Goal: Transaction & Acquisition: Purchase product/service

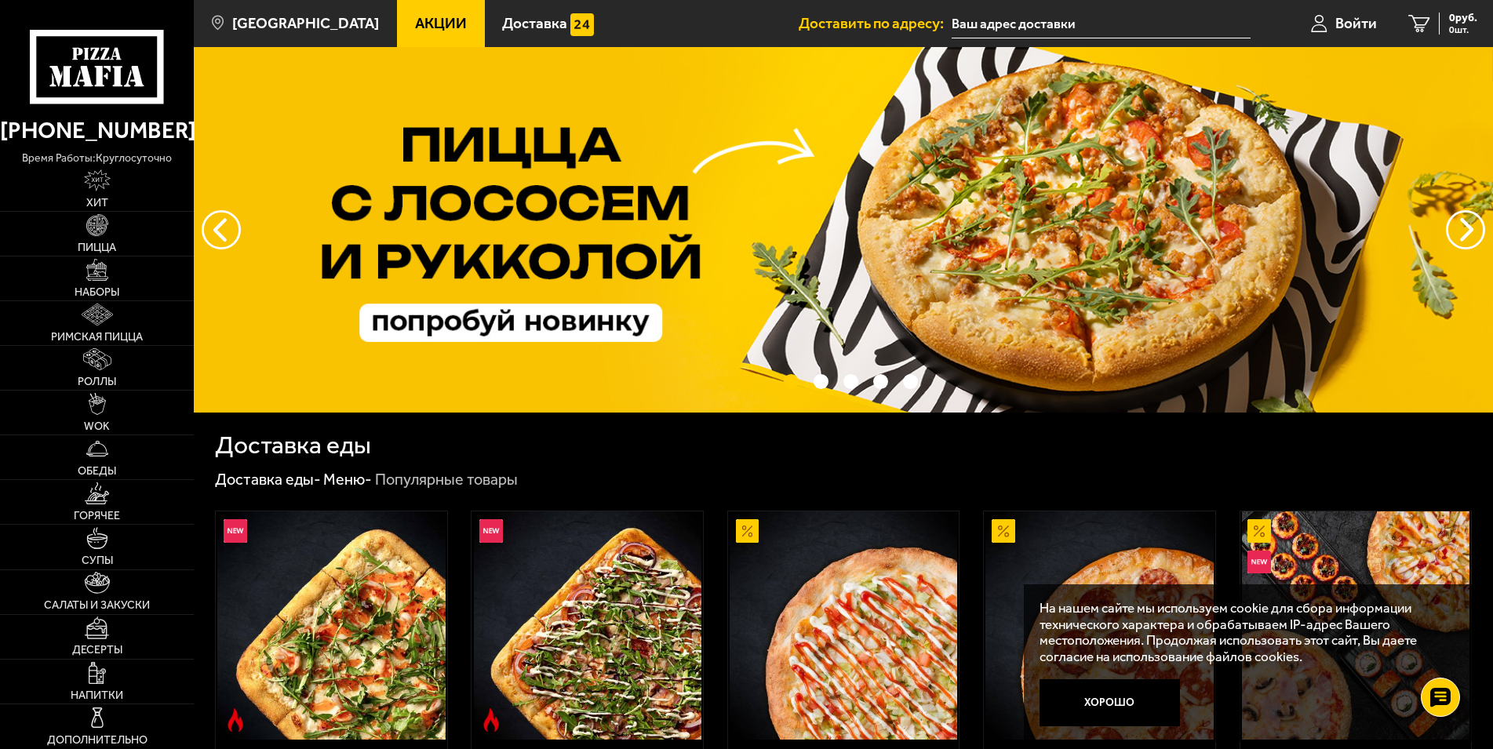
click at [997, 19] on input "text" at bounding box center [1100, 23] width 299 height 29
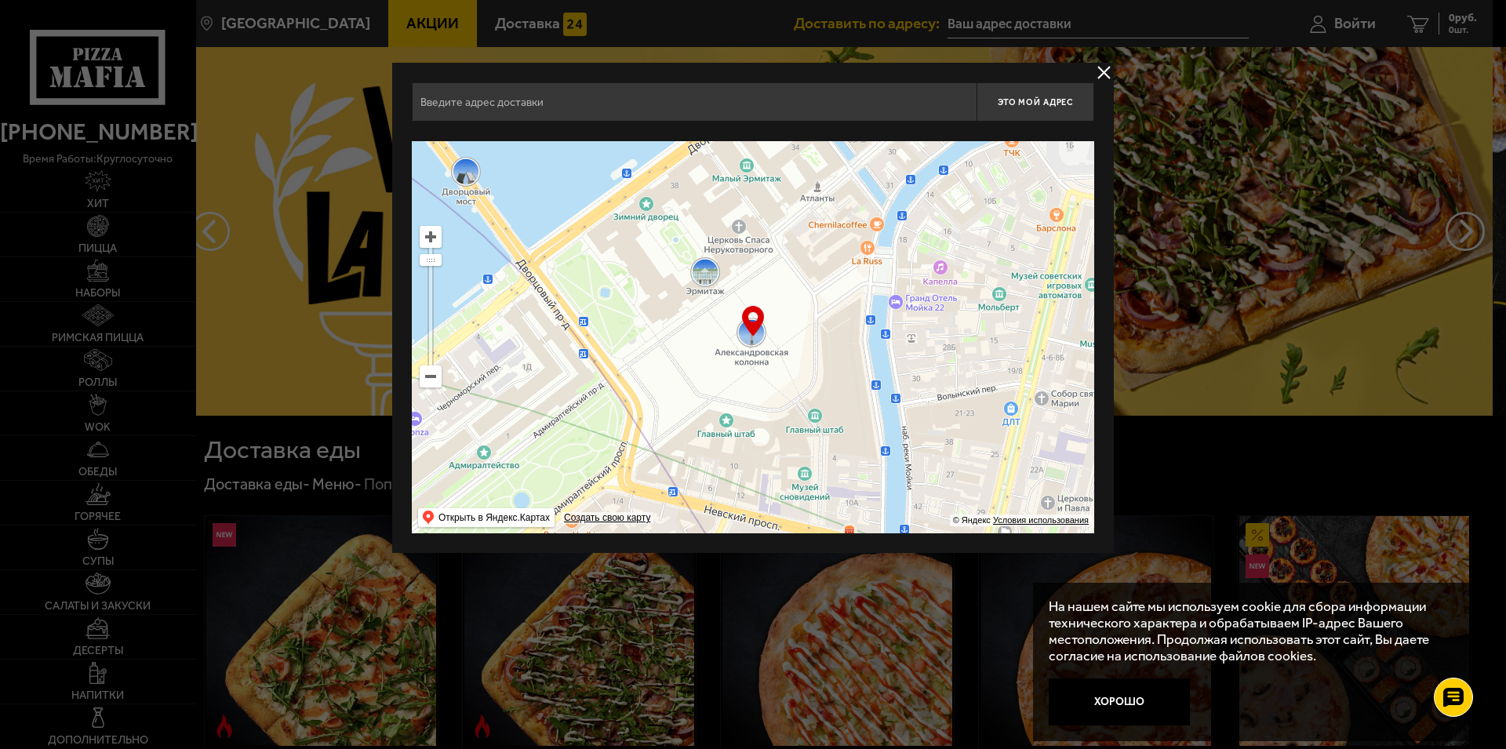
click at [573, 94] on input "text" at bounding box center [694, 101] width 565 height 39
type input ","
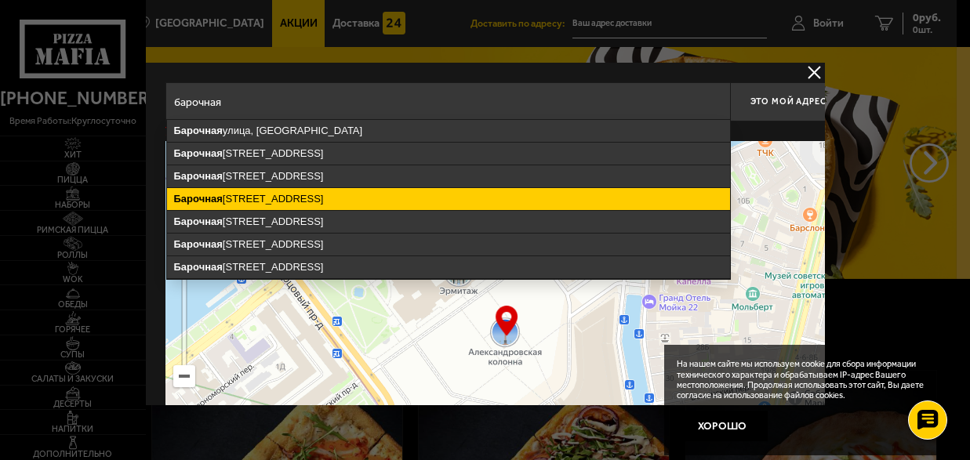
click at [322, 192] on ymaps "[STREET_ADDRESS]" at bounding box center [448, 199] width 563 height 22
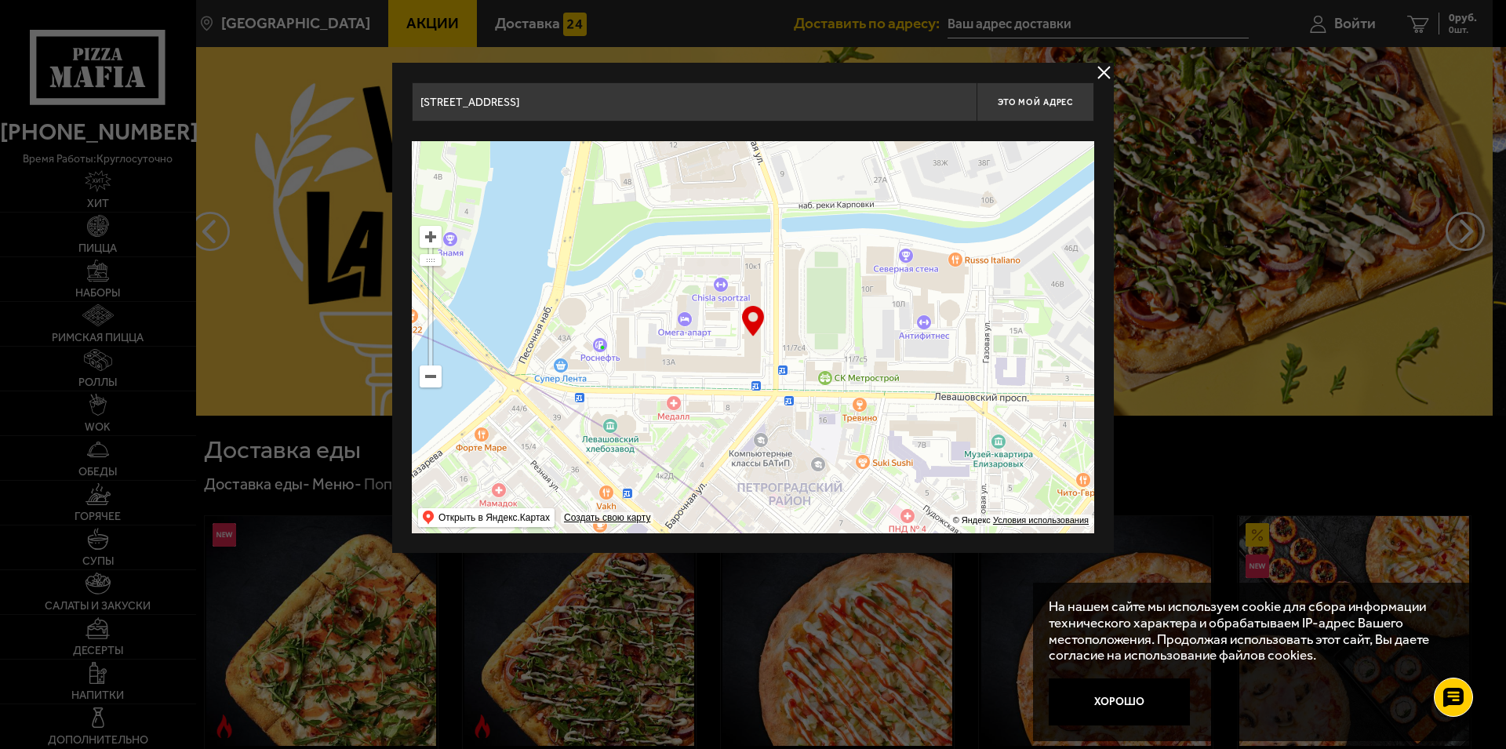
drag, startPoint x: 757, startPoint y: 365, endPoint x: 758, endPoint y: 336, distance: 29.8
click at [758, 336] on div "… © Яндекс Условия использования Открыть в Яндекс.Картах Создать свою карту" at bounding box center [753, 337] width 682 height 392
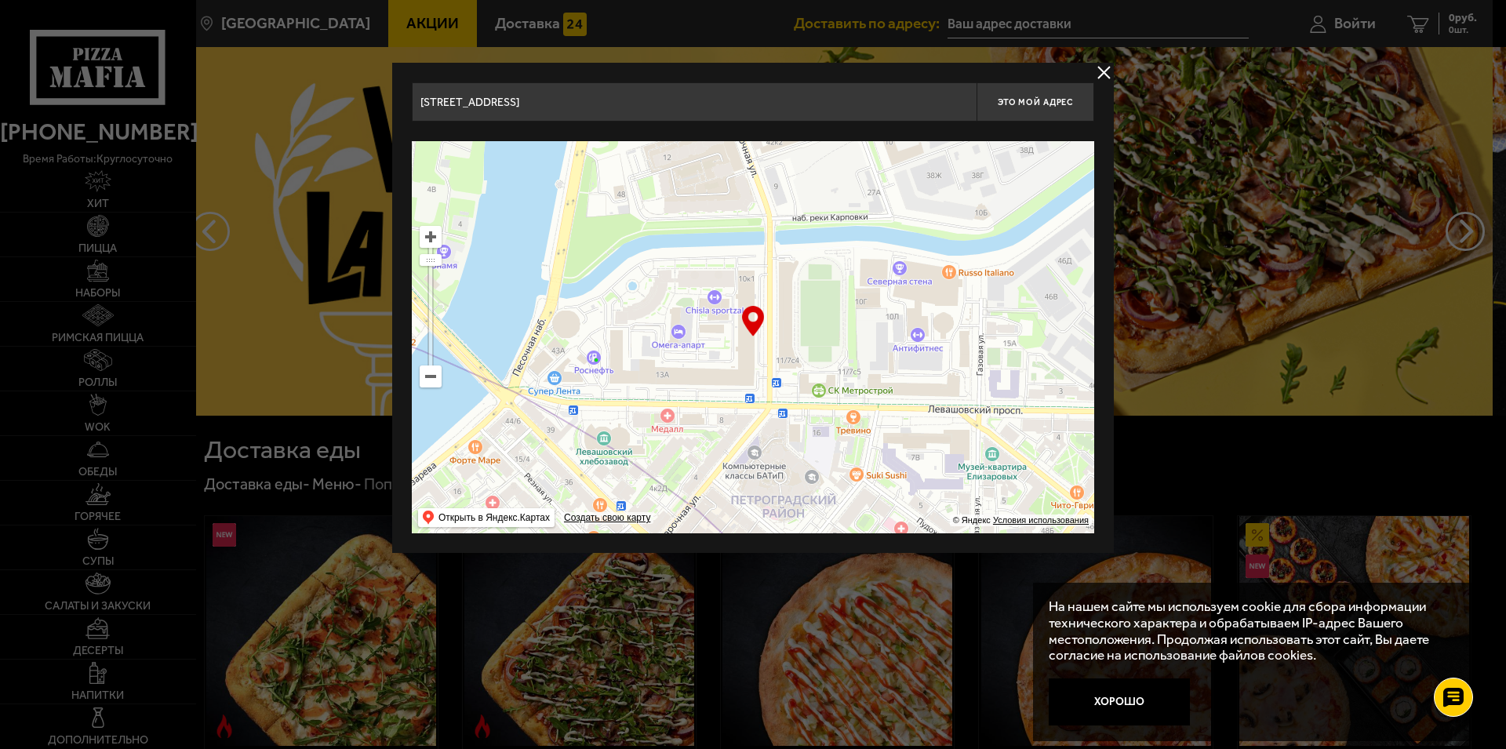
type input "[STREET_ADDRESS]"
click at [433, 235] on ymaps at bounding box center [430, 237] width 20 height 20
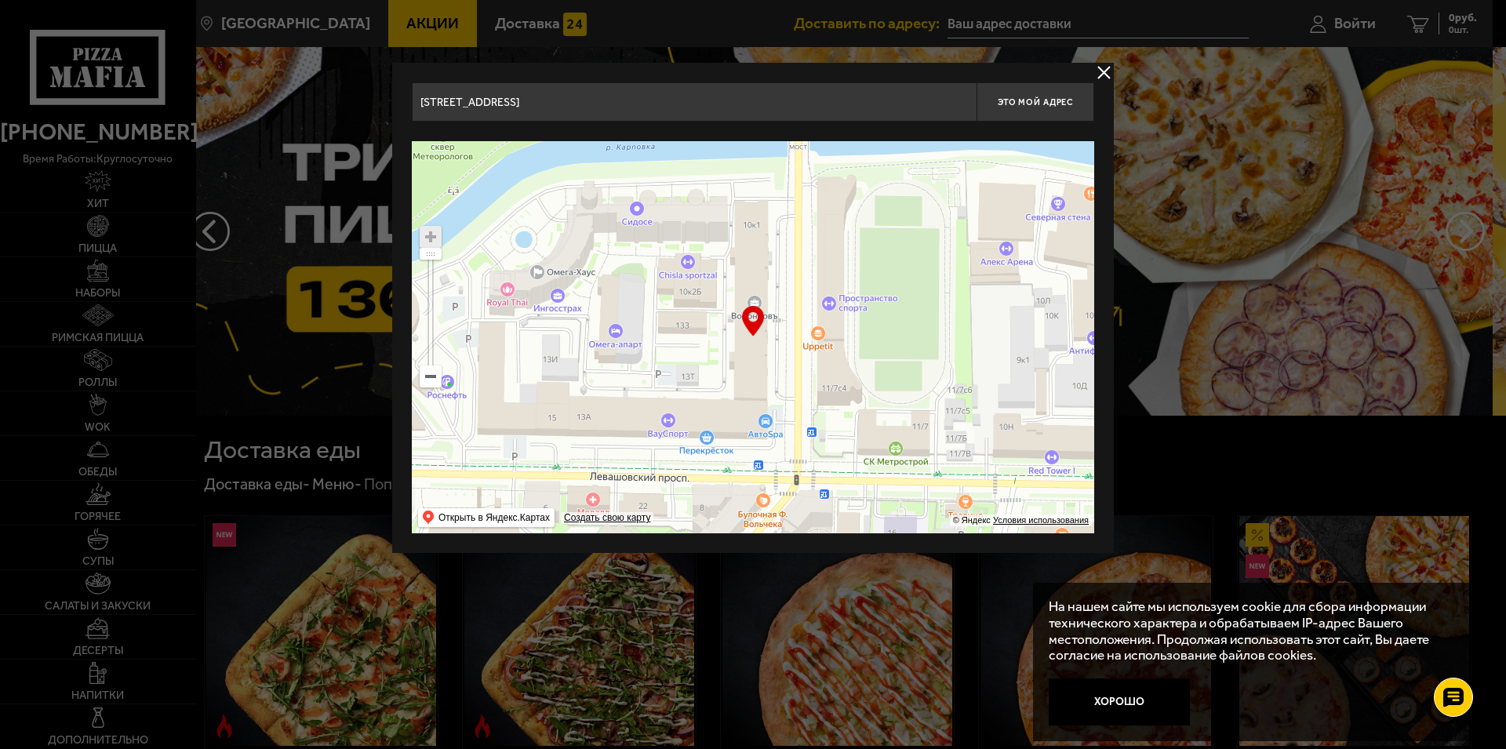
drag, startPoint x: 827, startPoint y: 370, endPoint x: 838, endPoint y: 376, distance: 13.0
click at [838, 376] on ymaps at bounding box center [753, 337] width 682 height 392
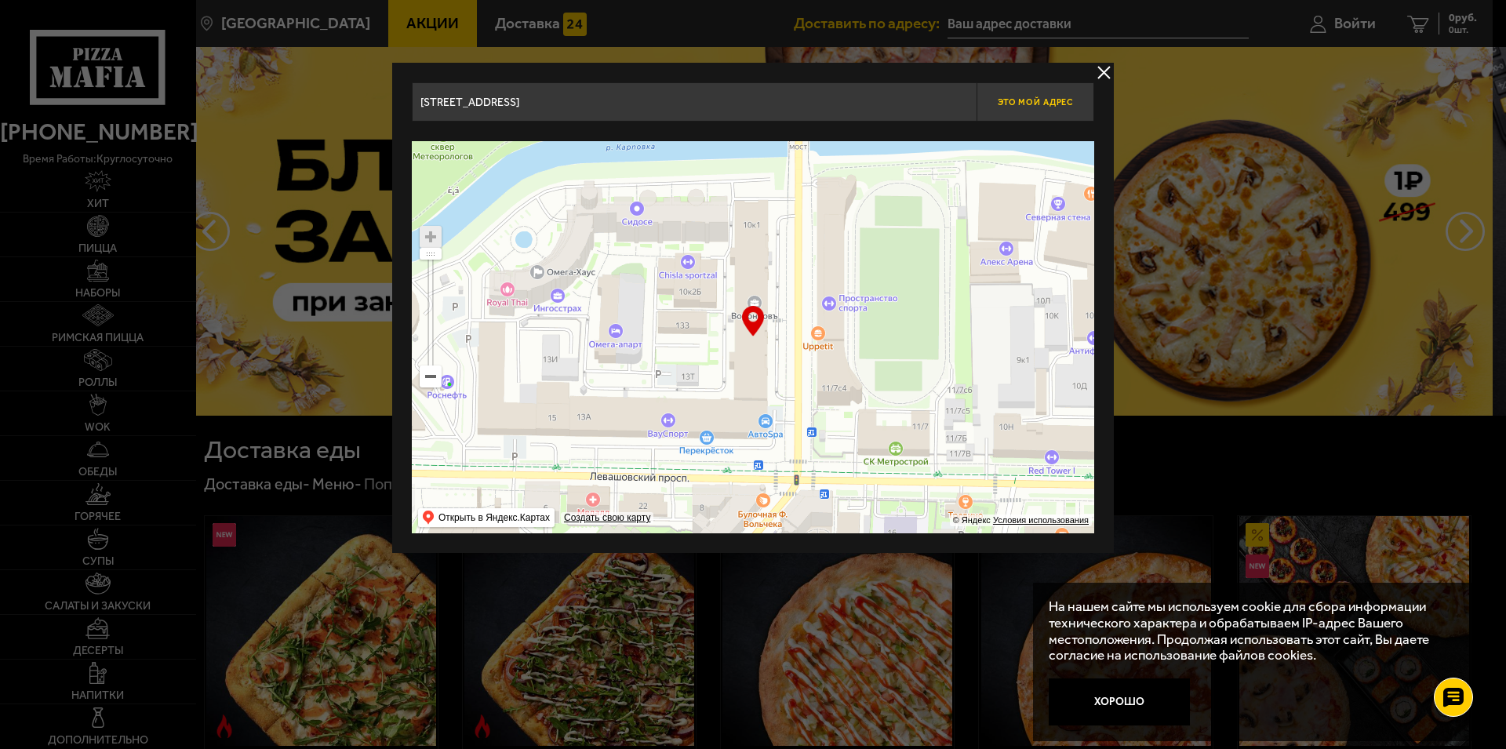
click at [1040, 104] on span "Это мой адрес" at bounding box center [1035, 102] width 75 height 10
type input "[STREET_ADDRESS]"
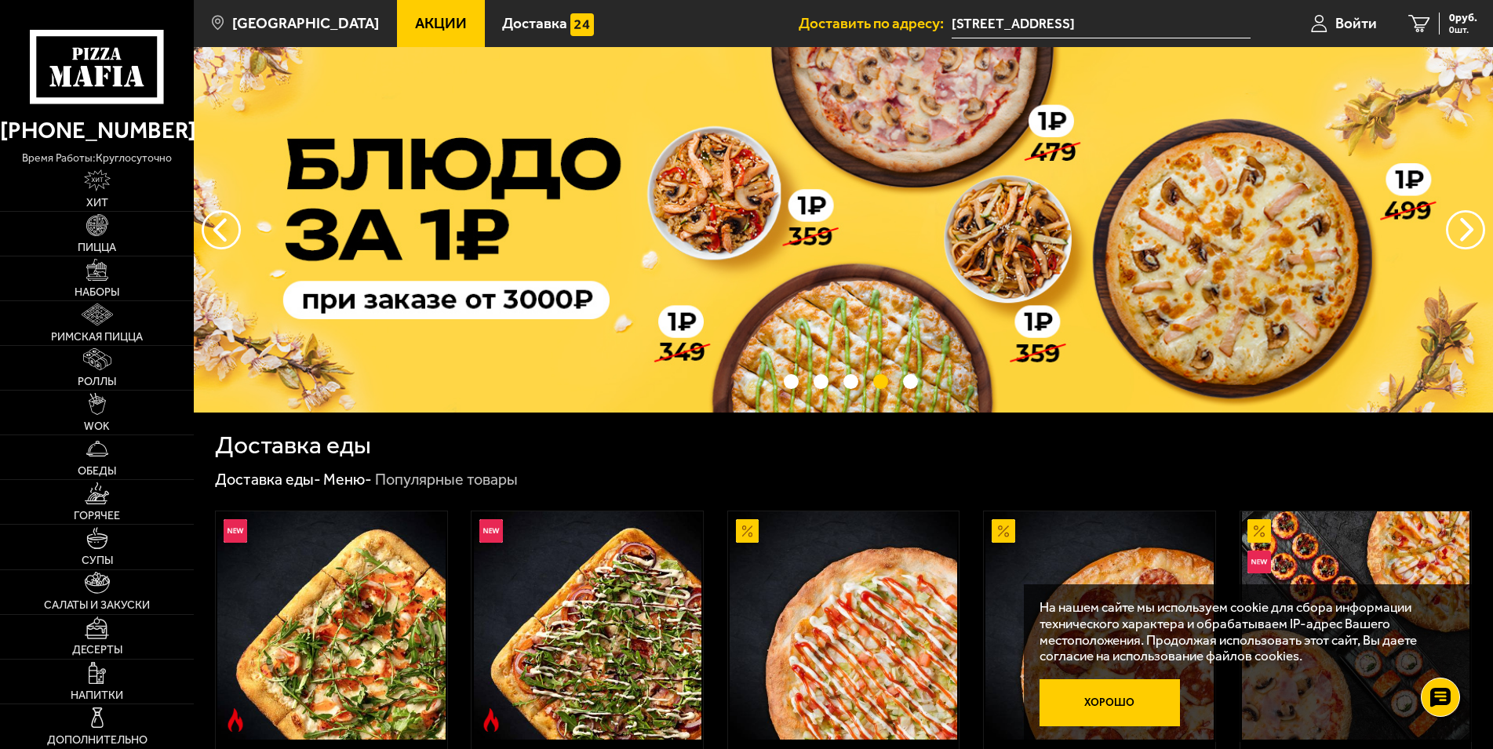
click at [1103, 682] on button "Хорошо" at bounding box center [1109, 702] width 140 height 46
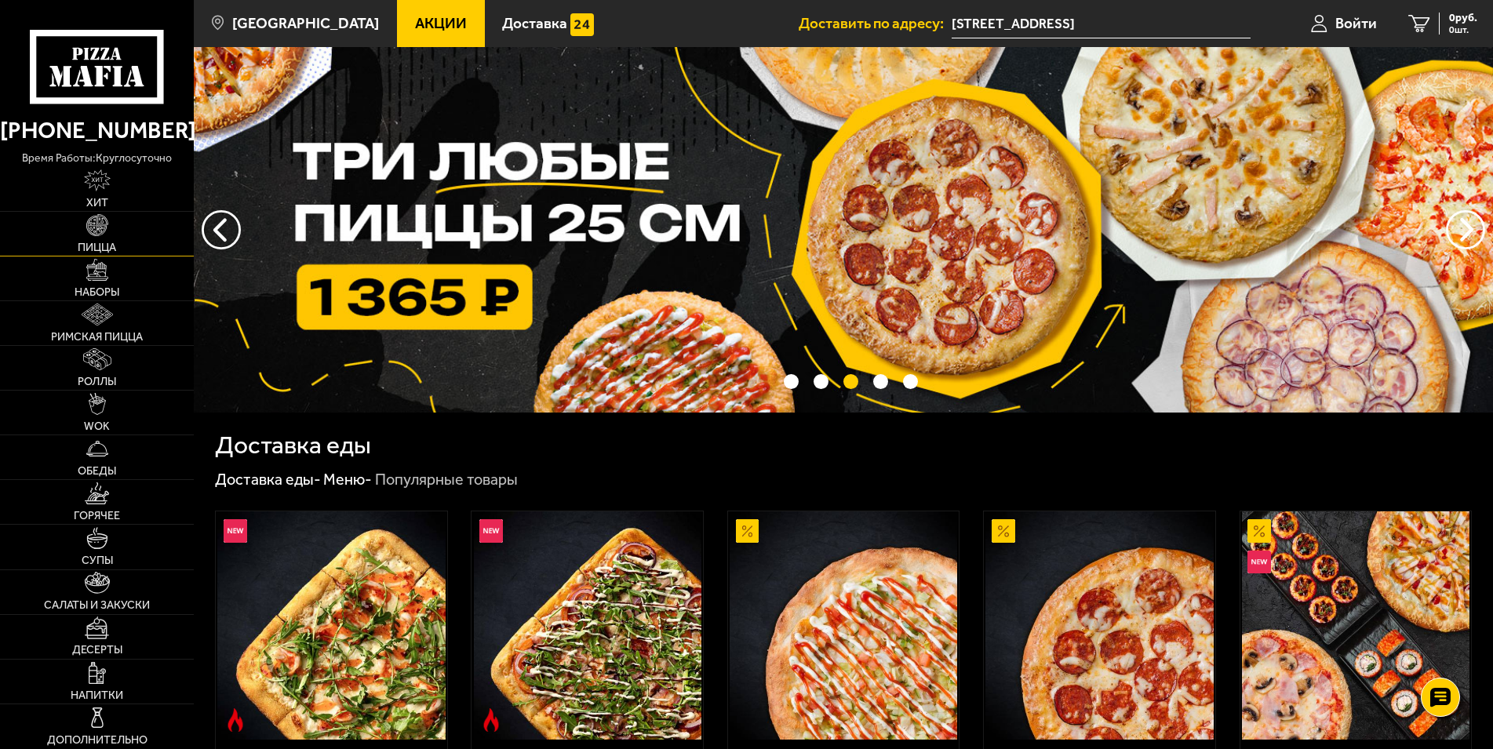
click at [105, 235] on img at bounding box center [97, 225] width 22 height 22
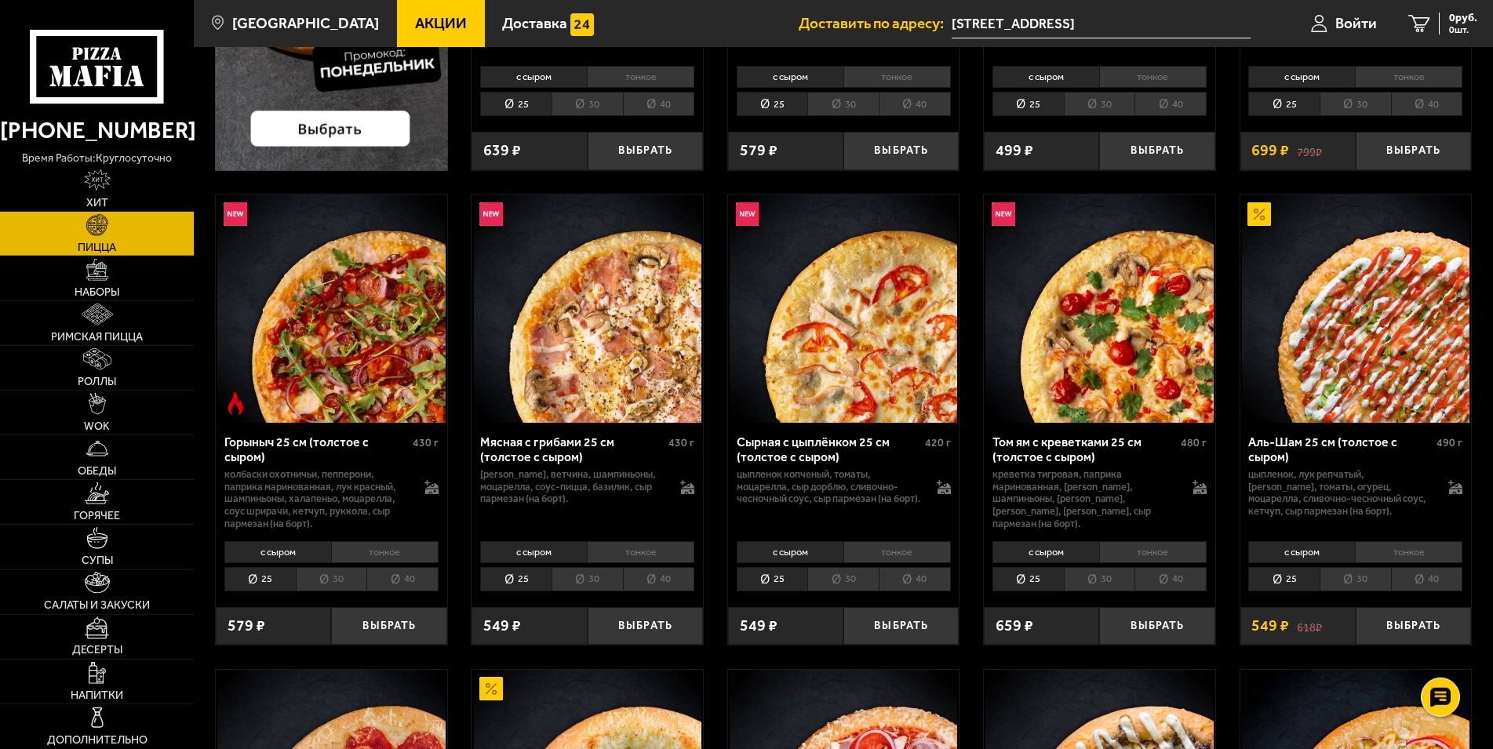
scroll to position [480, 0]
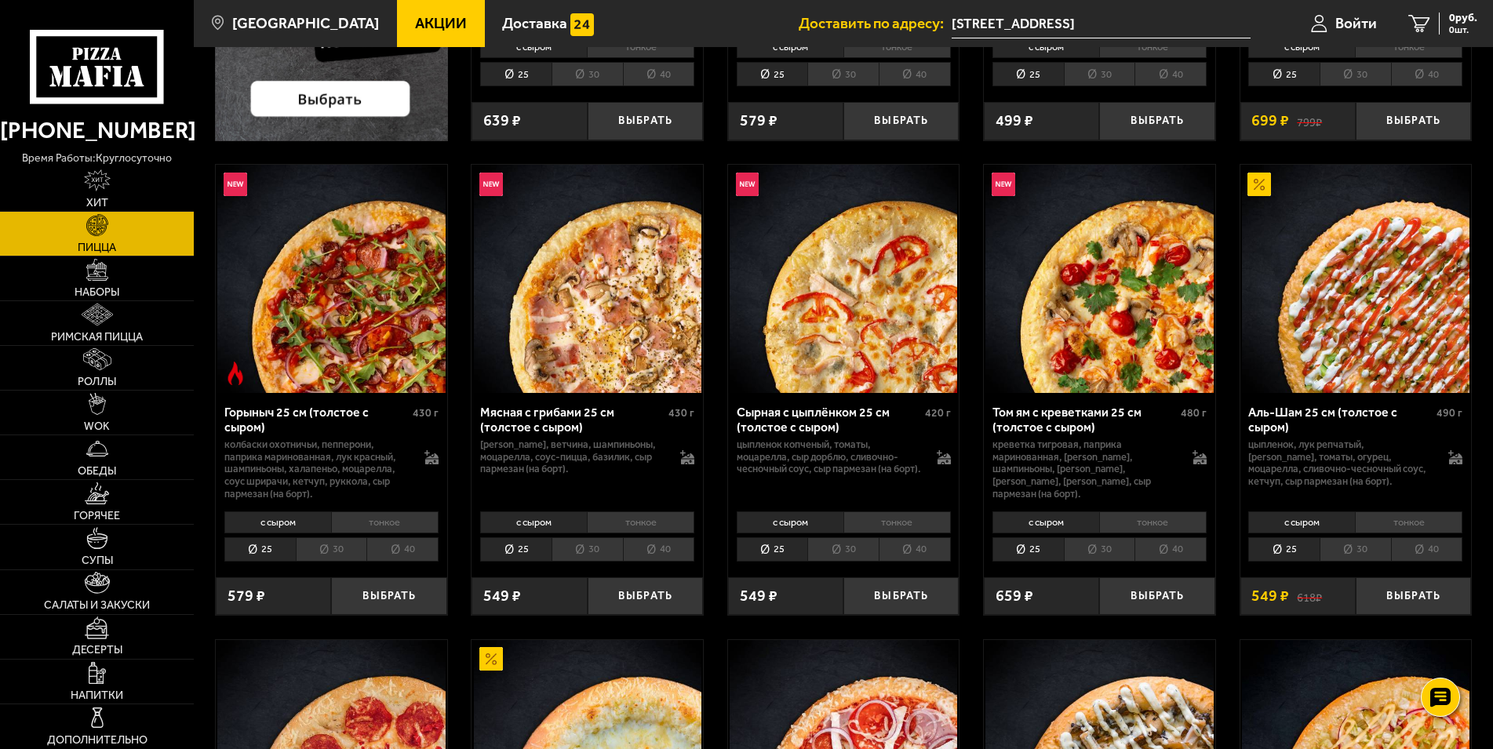
click at [84, 256] on link "Пицца" at bounding box center [97, 234] width 194 height 44
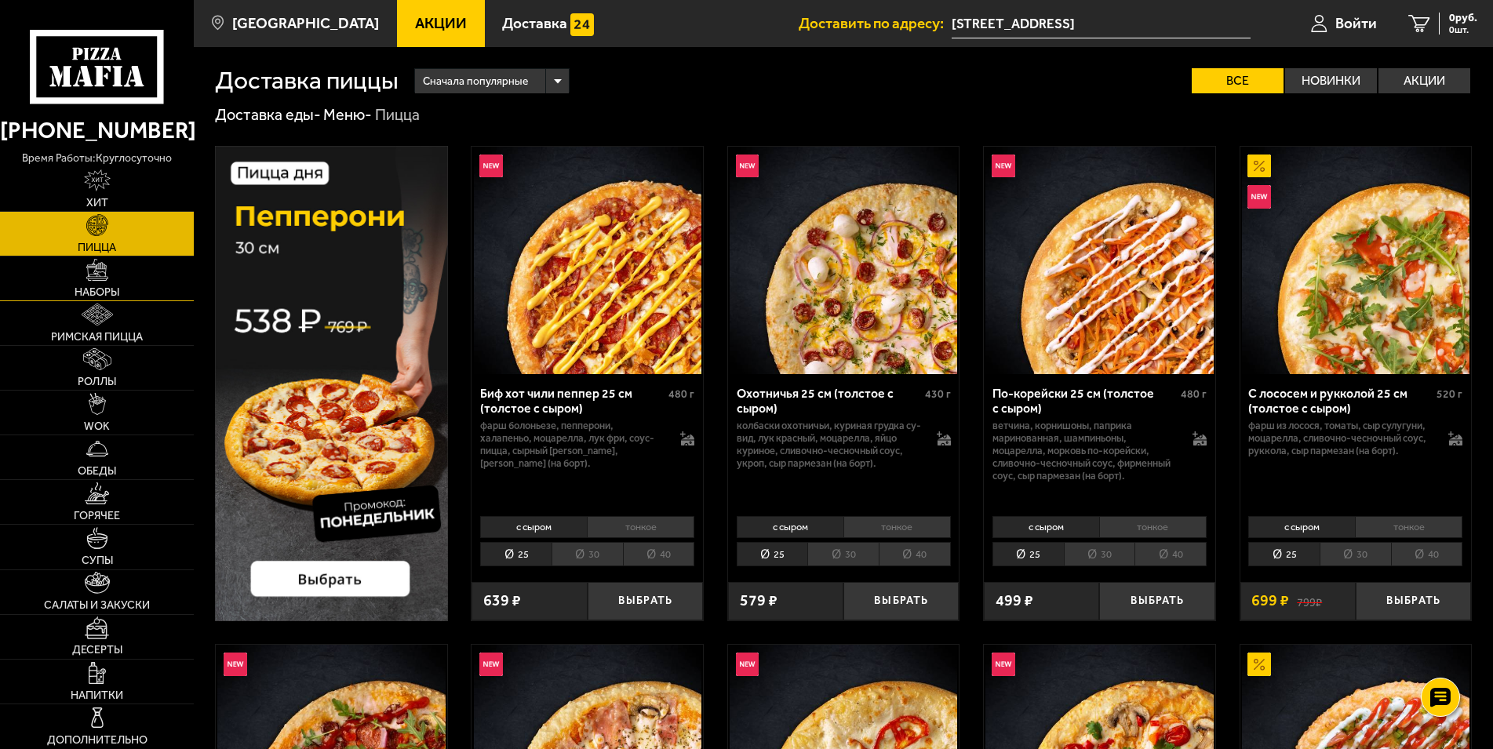
click at [96, 284] on link "Наборы" at bounding box center [97, 278] width 194 height 44
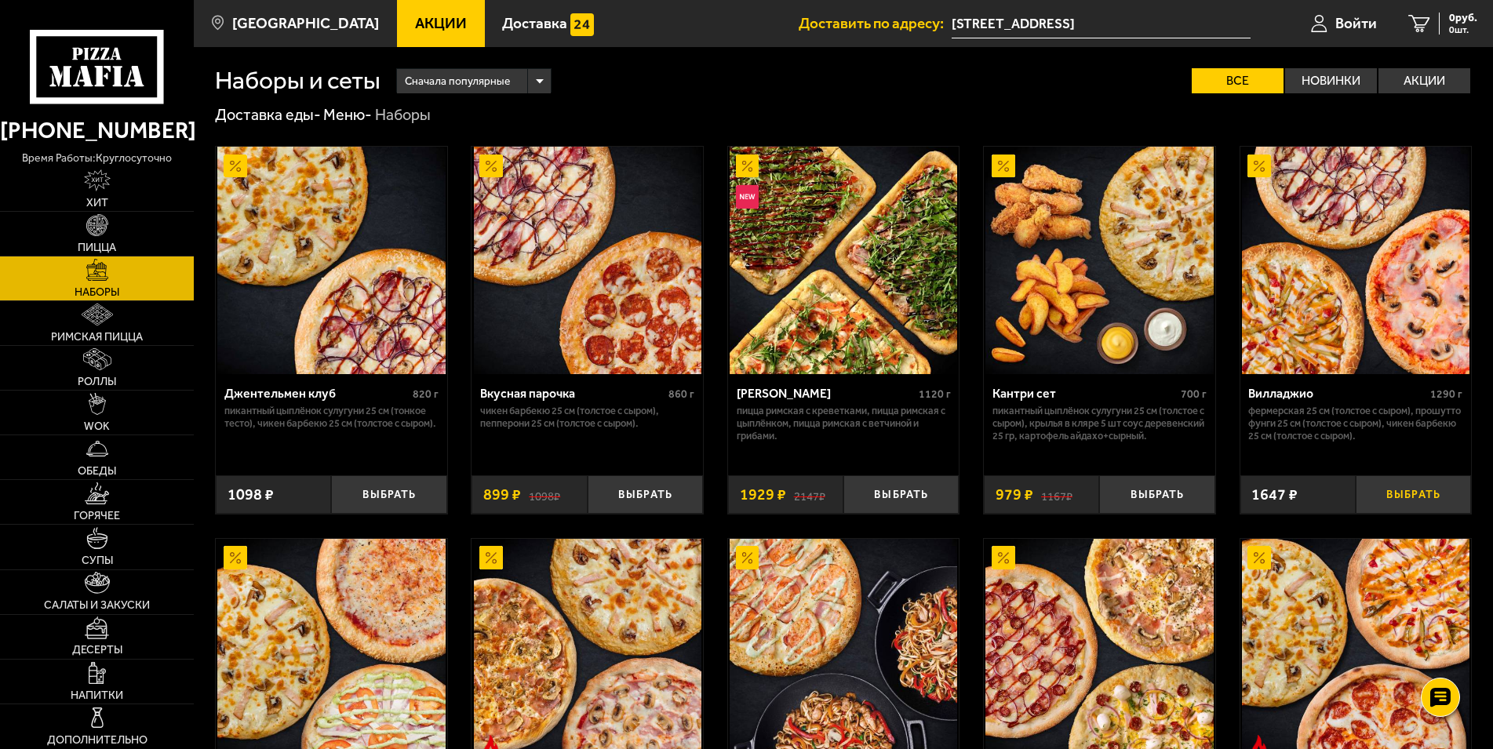
click at [1416, 489] on button "Выбрать" at bounding box center [1412, 494] width 115 height 38
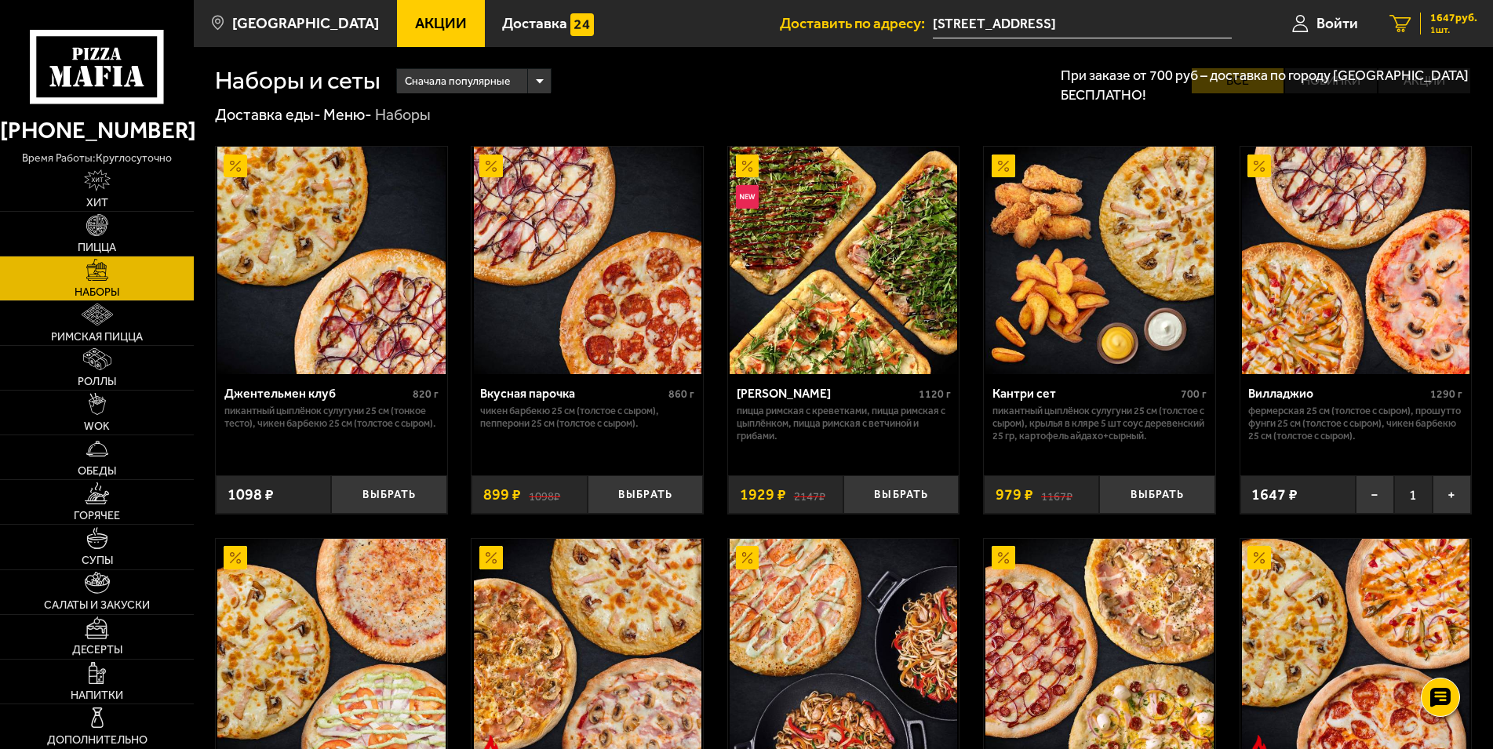
click at [1449, 22] on span "1647 руб." at bounding box center [1453, 18] width 47 height 11
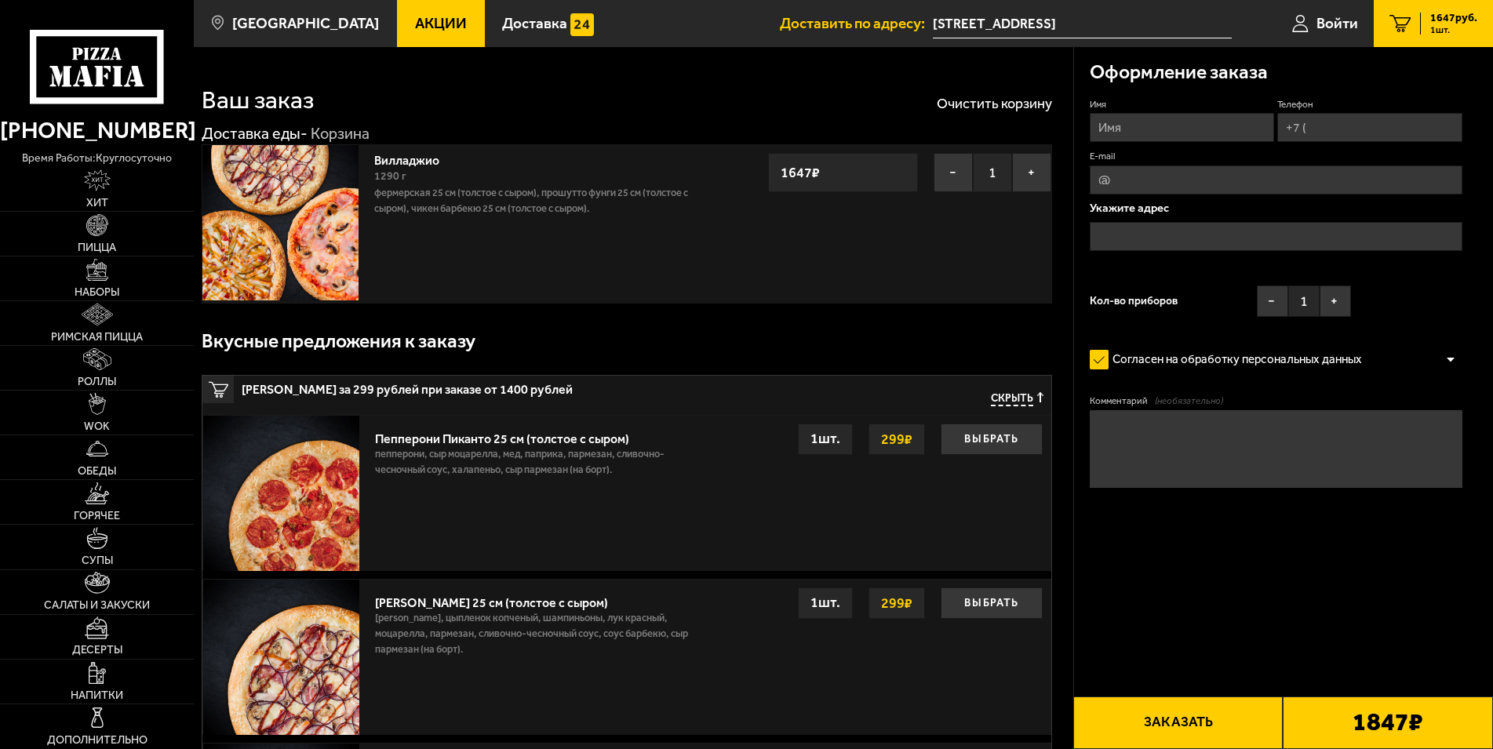
type input "[STREET_ADDRESS]"
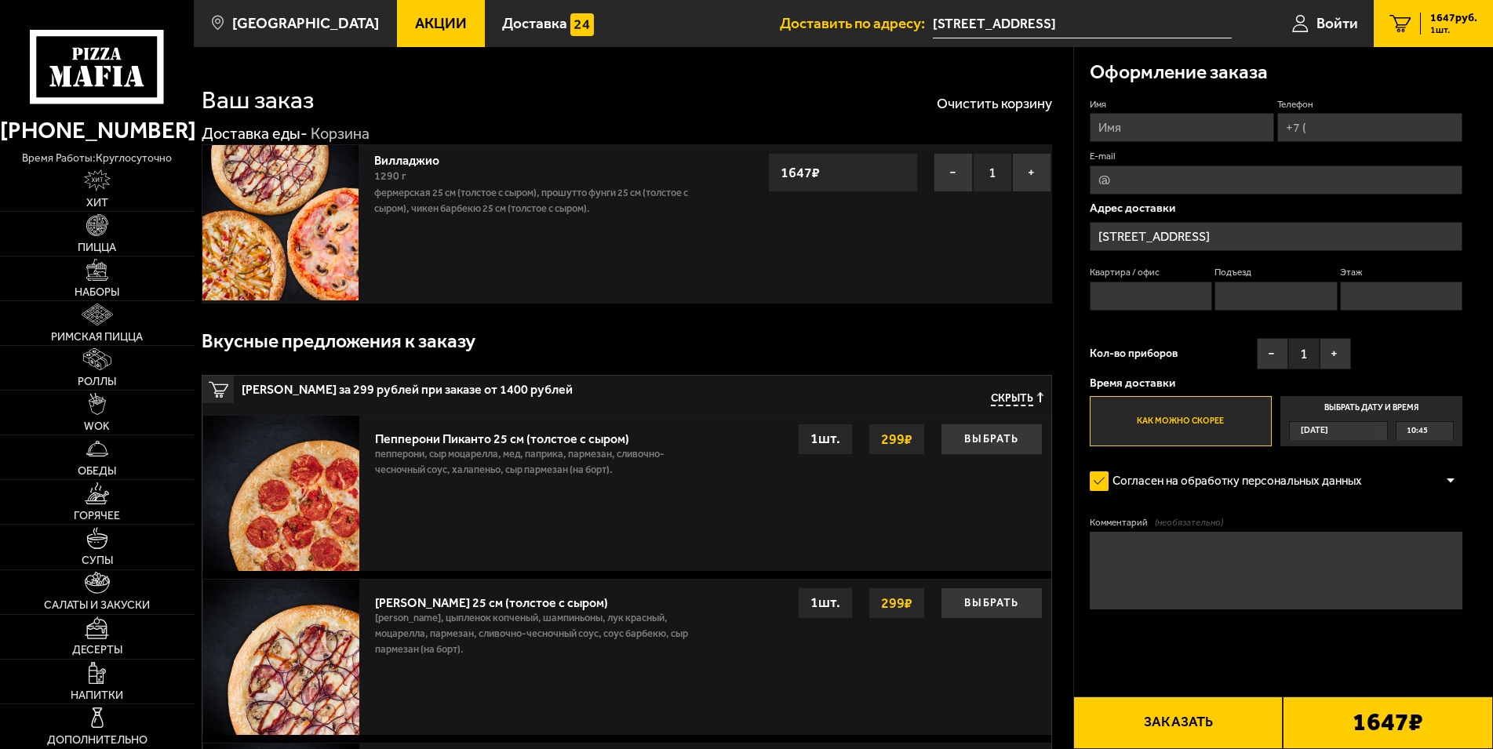
click at [1142, 124] on input "Имя" at bounding box center [1181, 127] width 185 height 29
type input "[PERSON_NAME]"
click at [1327, 129] on input "Телефон" at bounding box center [1369, 127] width 185 height 29
type input "[PHONE_NUMBER]"
drag, startPoint x: 1113, startPoint y: 186, endPoint x: 1141, endPoint y: 180, distance: 28.9
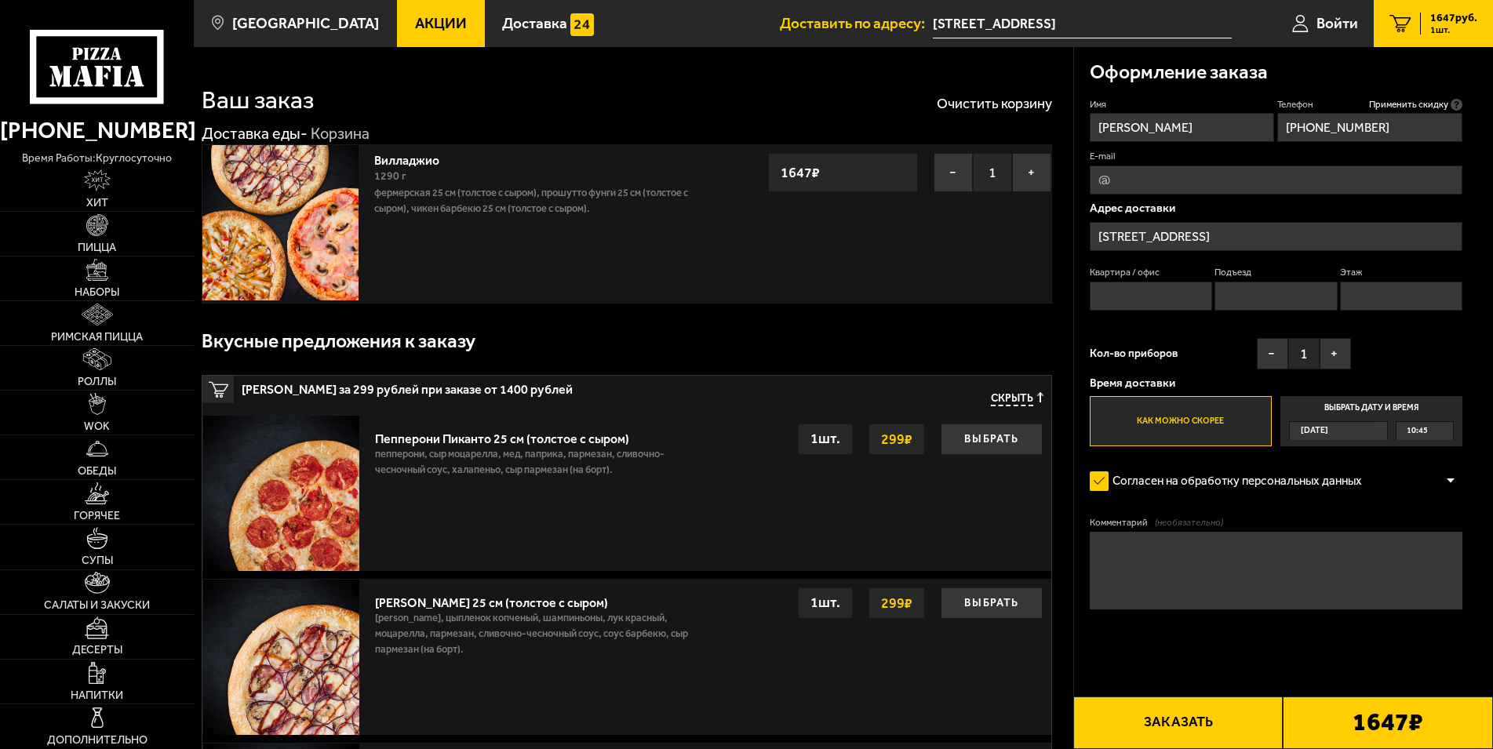
click at [1114, 186] on input "E-mail" at bounding box center [1275, 179] width 373 height 29
type input "[EMAIL_ADDRESS][DOMAIN_NAME]"
click at [1127, 296] on input "Квартира / офис" at bounding box center [1150, 296] width 122 height 29
click at [1414, 431] on span "10:45" at bounding box center [1416, 431] width 21 height 18
click at [0, 0] on input "Выбрать дату и время [DATE] 10:45" at bounding box center [0, 0] width 0 height 0
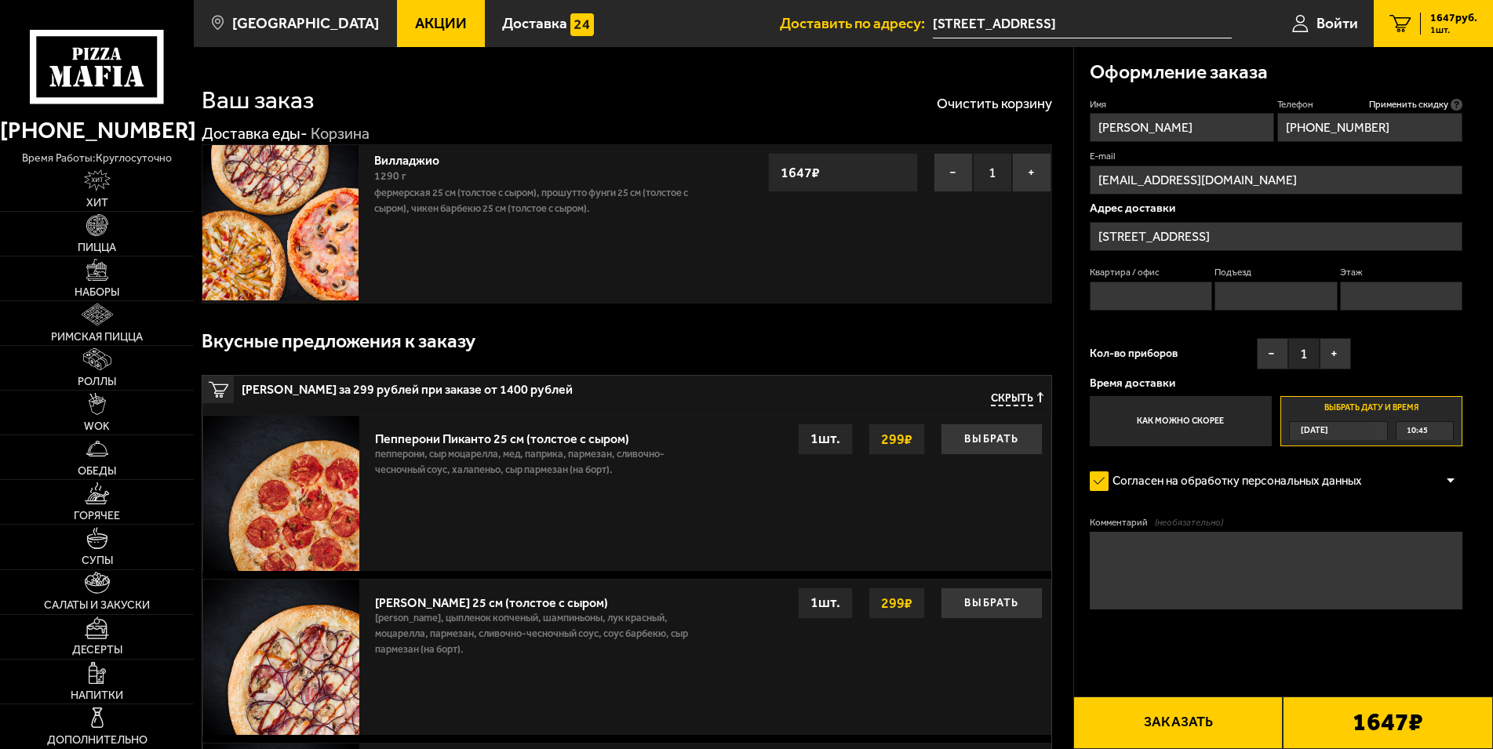
click at [1420, 435] on span "10:45" at bounding box center [1416, 431] width 21 height 18
click at [1427, 509] on span "11:30" at bounding box center [1417, 507] width 21 height 18
click at [1441, 432] on div "11:30" at bounding box center [1424, 431] width 57 height 18
click at [1426, 524] on span "11:30" at bounding box center [1417, 527] width 21 height 18
click at [1201, 555] on textarea "Комментарий (необязательно)" at bounding box center [1275, 571] width 373 height 78
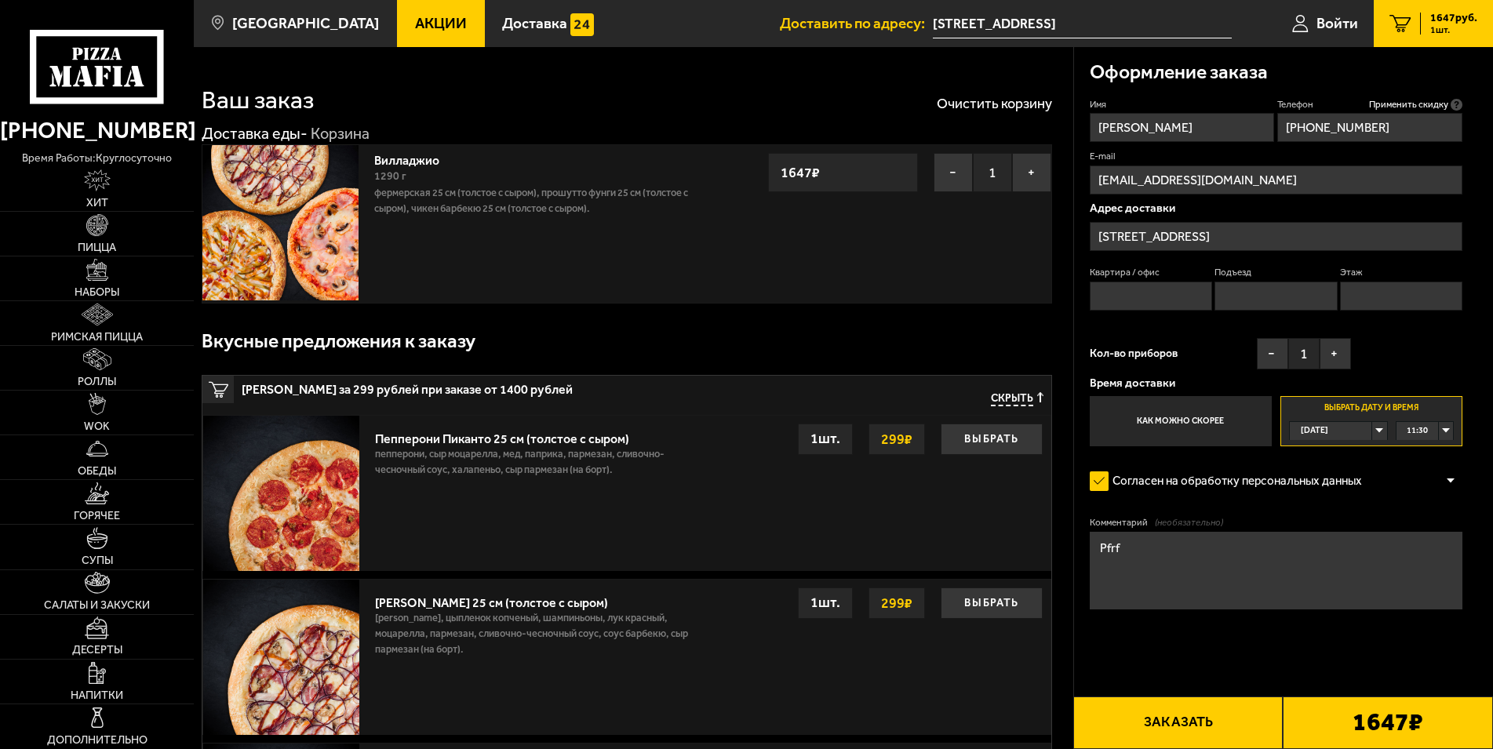
type textarea "Pfrfp"
type textarea "Заказ в бизнес центр [GEOGRAPHIC_DATA]. Просьба позвонить с ресепшена."
click at [1336, 353] on button "+" at bounding box center [1334, 353] width 31 height 31
click at [1336, 355] on button "+" at bounding box center [1334, 353] width 31 height 31
click at [1130, 293] on input "Квартира / офис" at bounding box center [1150, 296] width 122 height 29
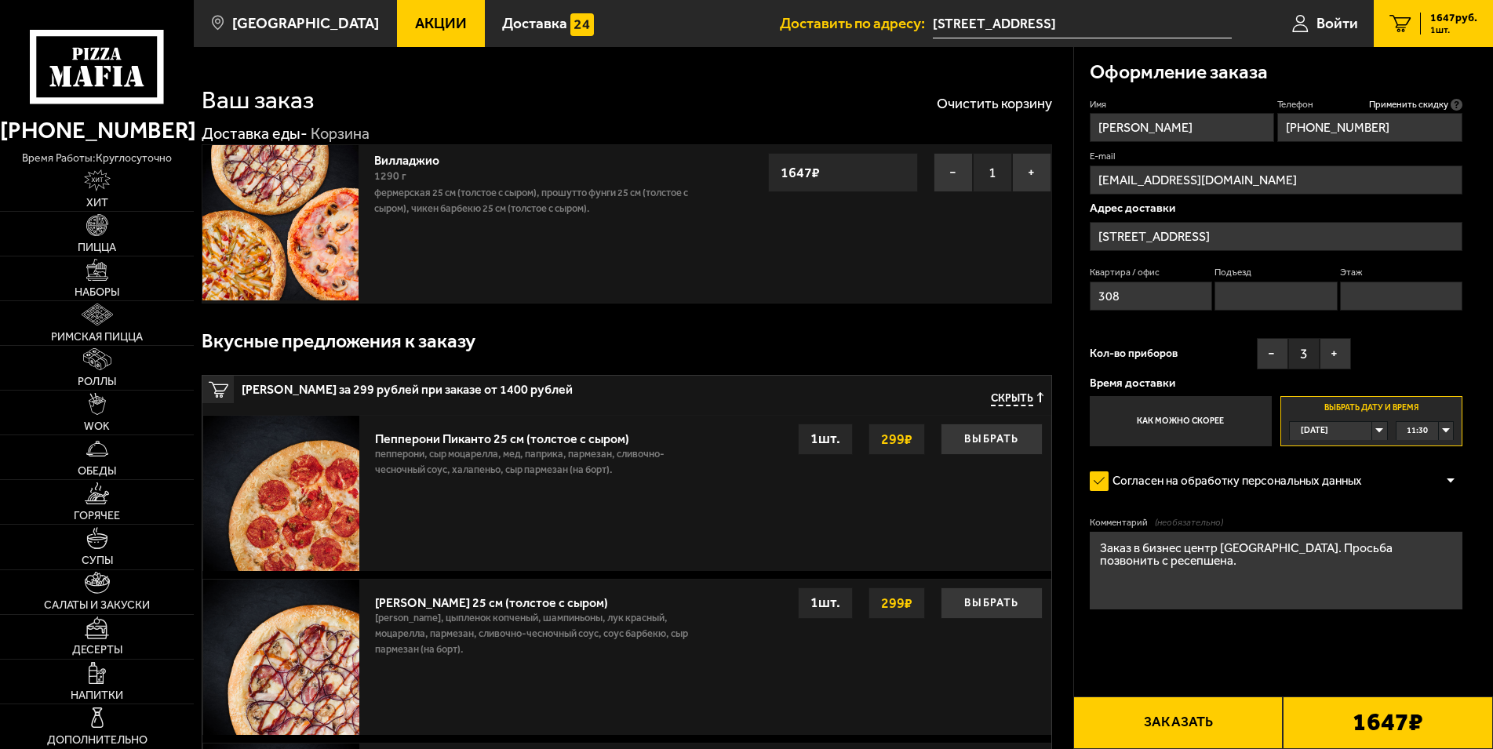
type input "308"
click at [1215, 553] on textarea "Заказ в бизнес центр [GEOGRAPHIC_DATA]. Просьба позвонить с ресепшена." at bounding box center [1275, 571] width 373 height 78
click at [1273, 554] on textarea "Заказ в бизнес центр "[GEOGRAPHIC_DATA]. Просьба позвонить с ресепшена." at bounding box center [1275, 571] width 373 height 78
click at [1329, 660] on form "Имя [PERSON_NAME] Телефон Применить скидку Вы будете зарегистрированы автоматич…" at bounding box center [1275, 399] width 373 height 603
click at [1147, 565] on textarea "Заказ в бизнес центр "[PERSON_NAME]". Просьба позвонить с ресепшена." at bounding box center [1275, 571] width 373 height 78
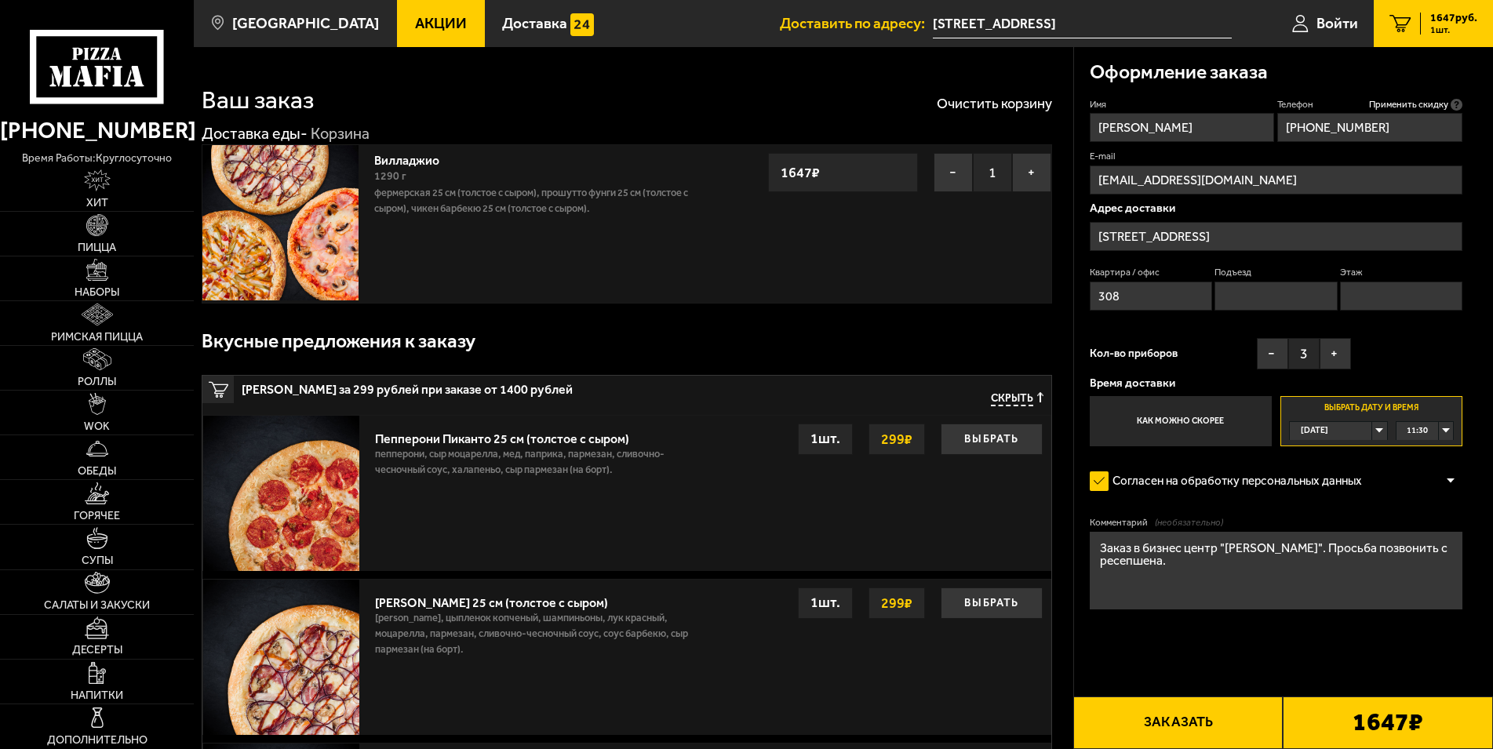
click at [1278, 551] on textarea "Заказ в бизнес центр "[PERSON_NAME]". Просьба позвонить с ресепшена." at bounding box center [1275, 571] width 373 height 78
click at [1205, 564] on textarea "Заказ в бизнес центр "[GEOGRAPHIC_DATA]". Просьба позвонить с ресепшена." at bounding box center [1275, 571] width 373 height 78
drag, startPoint x: 1158, startPoint y: 563, endPoint x: 1082, endPoint y: 561, distance: 76.9
click at [1089, 561] on textarea "Заказ в бизнес центр "[GEOGRAPHIC_DATA]". Просьба позвонить с ресепшена. Выйду,…" at bounding box center [1275, 571] width 373 height 78
type textarea "Заказ в бизнес центр "[GEOGRAPHIC_DATA]". Просьба позвонить как будете на ресеп…"
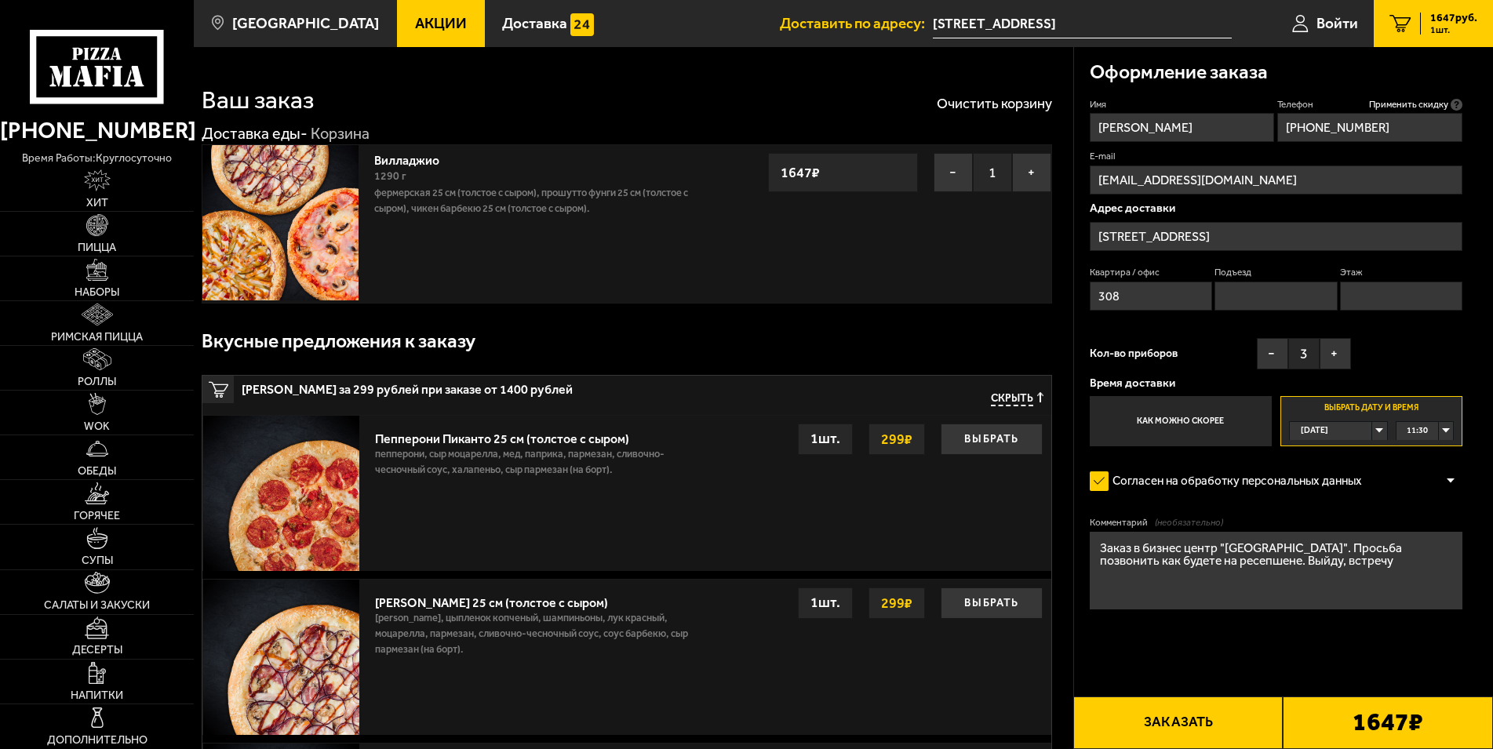
click at [1296, 652] on form "Имя [PERSON_NAME] Телефон Применить скидку Вы будете зарегистрированы автоматич…" at bounding box center [1275, 399] width 373 height 603
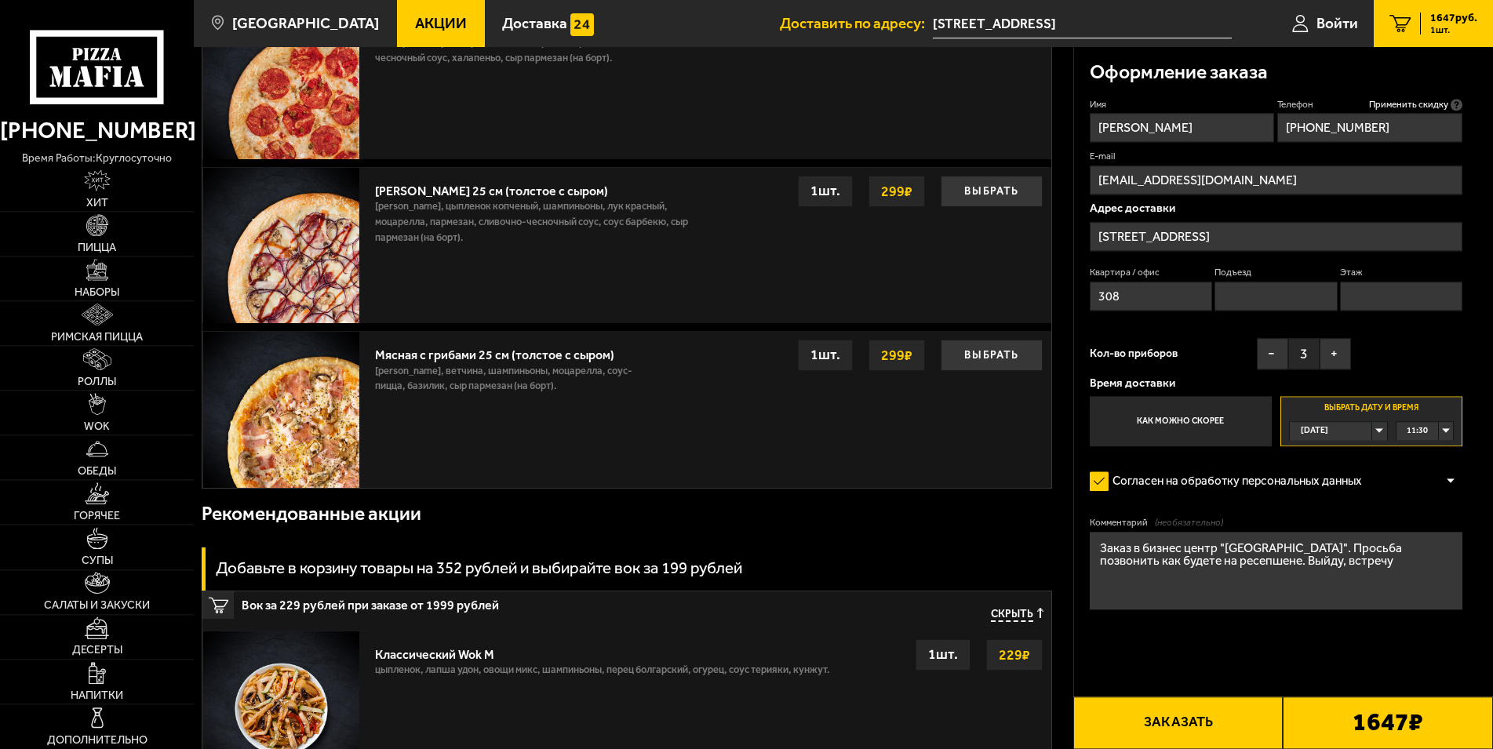
scroll to position [160, 0]
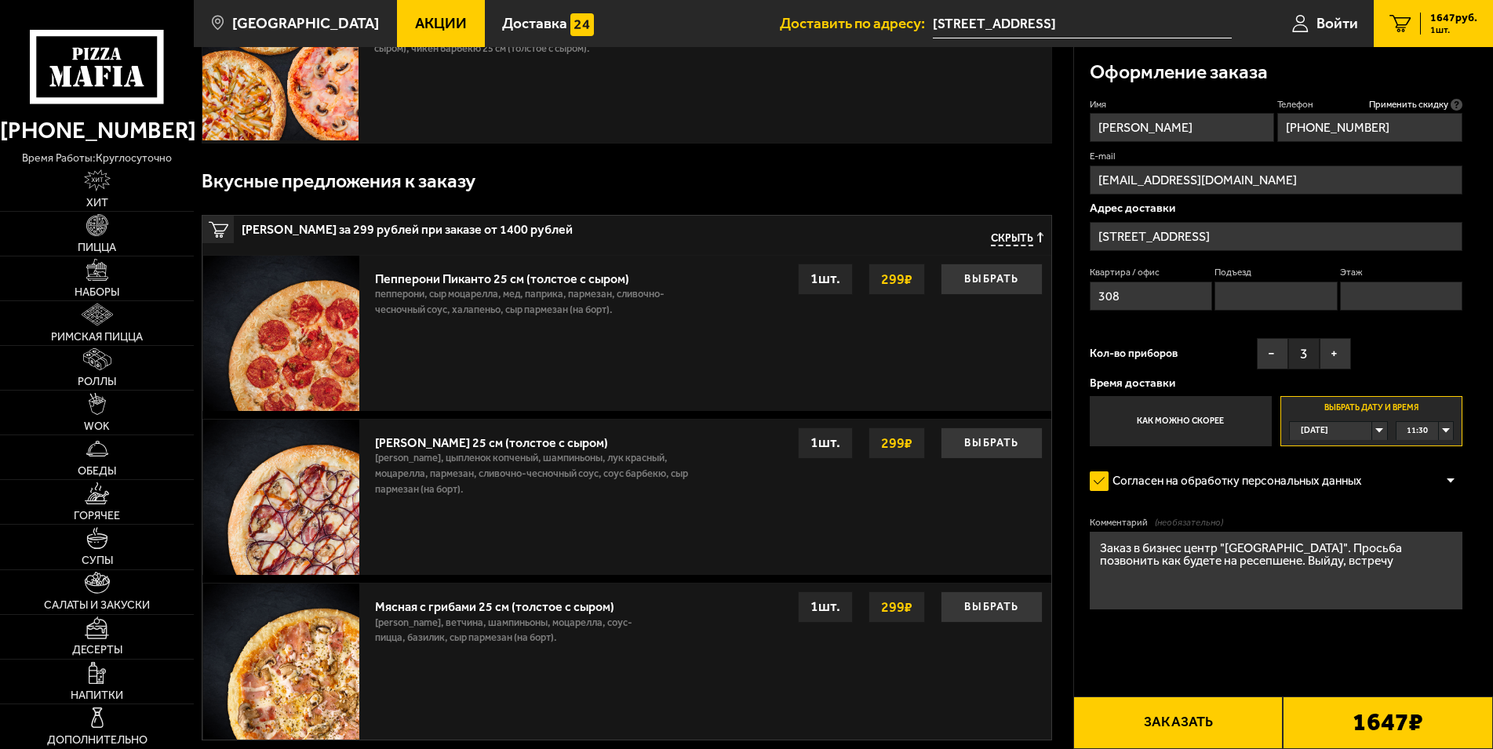
click at [1162, 727] on button "Заказать" at bounding box center [1178, 722] width 210 height 53
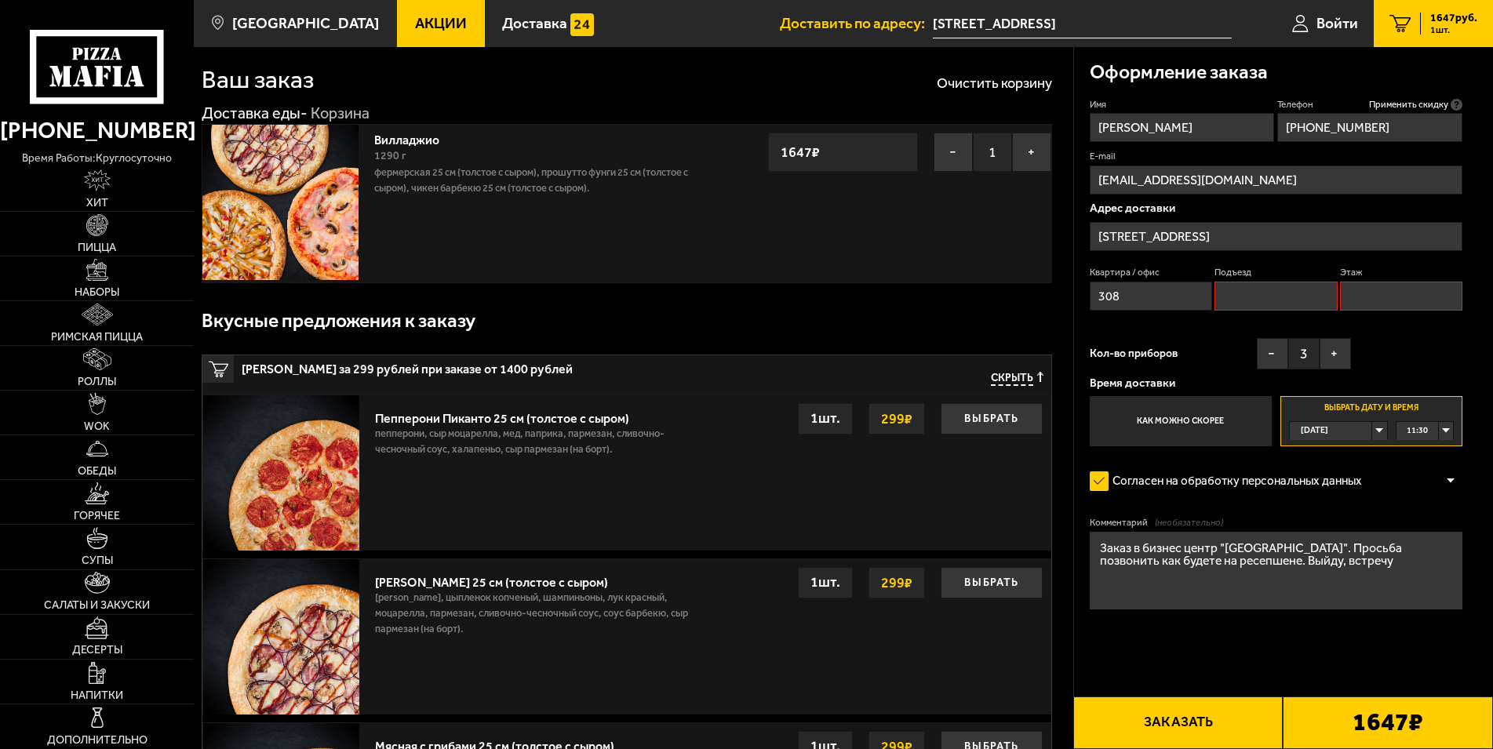
scroll to position [0, 0]
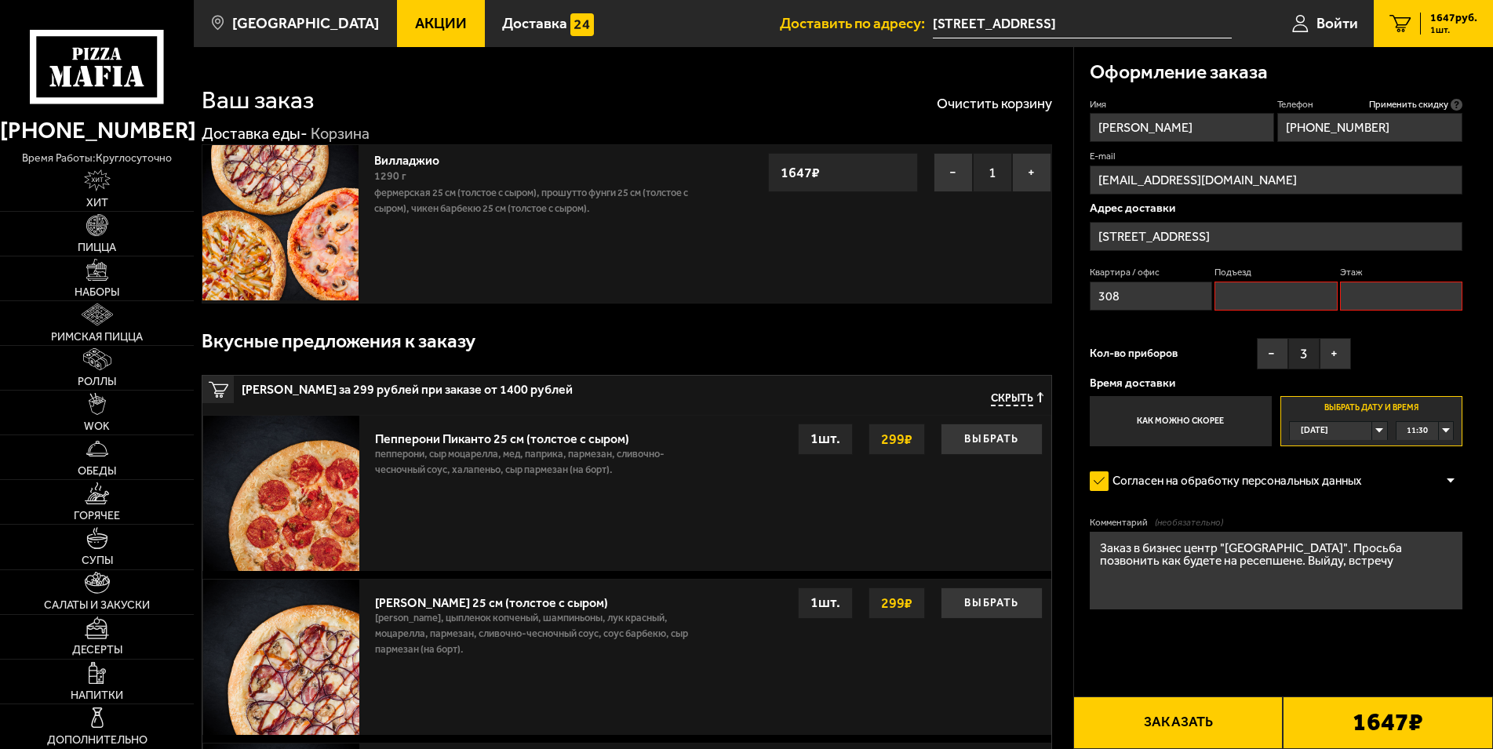
click at [1245, 291] on input "Подъезд" at bounding box center [1275, 296] width 122 height 29
click at [1406, 293] on input "Этаж" at bounding box center [1401, 296] width 122 height 29
type input "3"
click at [1238, 292] on input "Подъезд" at bounding box center [1275, 296] width 122 height 29
click at [1216, 653] on form "Имя [PERSON_NAME] Телефон Применить скидку Вы будете зарегистрированы автоматич…" at bounding box center [1275, 399] width 373 height 603
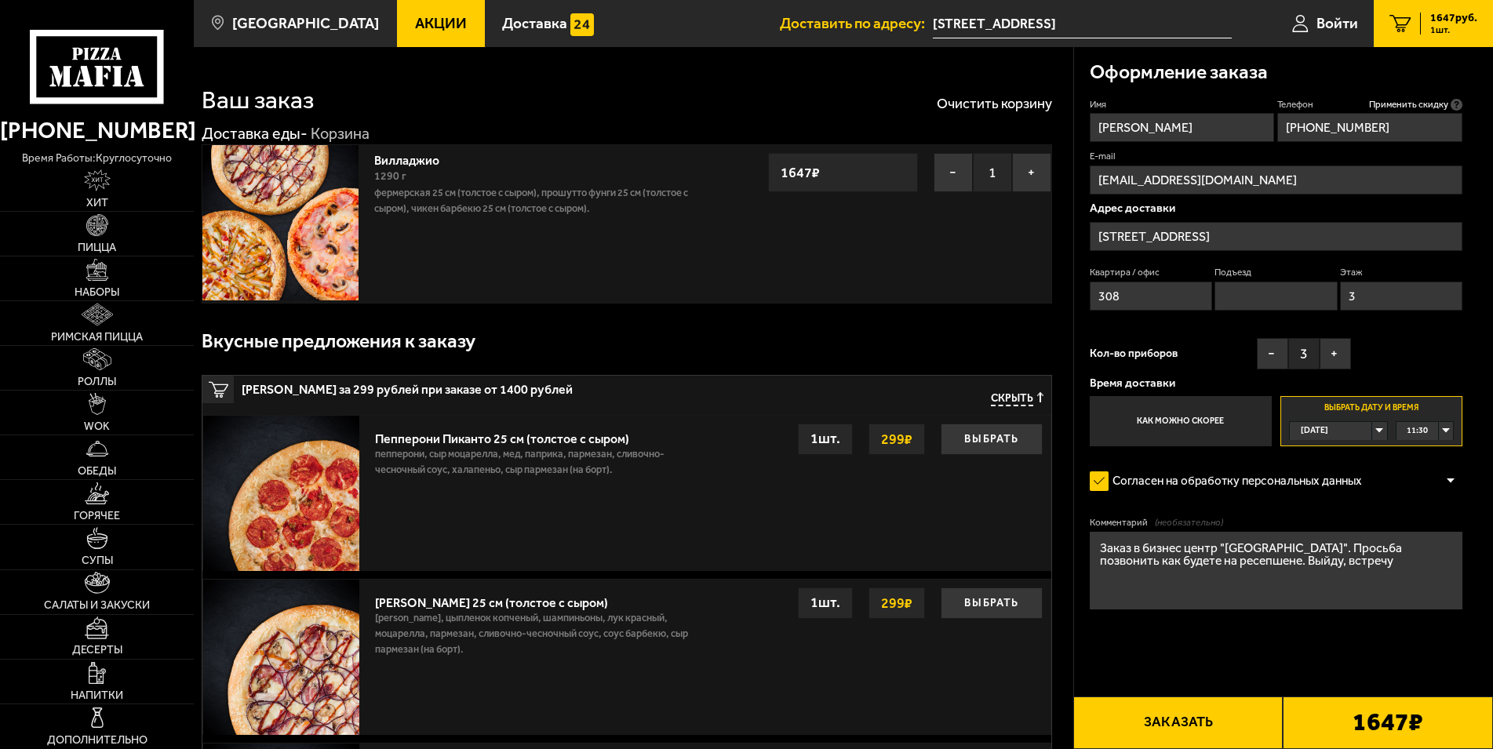
click at [1254, 292] on input "Подъезд" at bounding box center [1275, 296] width 122 height 29
type input "-"
drag, startPoint x: 1378, startPoint y: 299, endPoint x: 1184, endPoint y: 304, distance: 194.6
click at [1340, 304] on input "3" at bounding box center [1401, 296] width 122 height 29
type input "-"
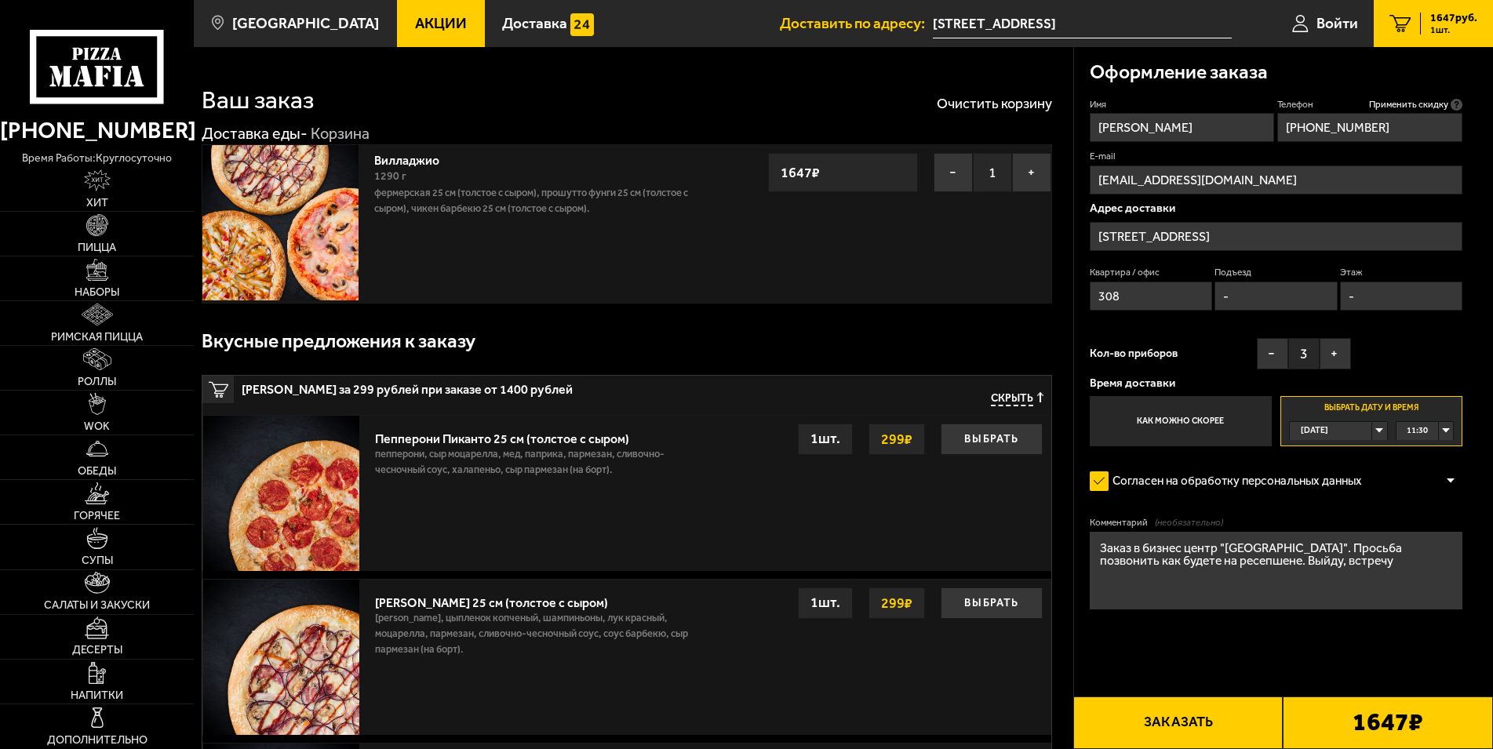
click at [1258, 506] on form "Имя [PERSON_NAME] Телефон Применить скидку Вы будете зарегистрированы автоматич…" at bounding box center [1275, 399] width 373 height 603
click at [1157, 720] on button "Заказать" at bounding box center [1178, 722] width 210 height 53
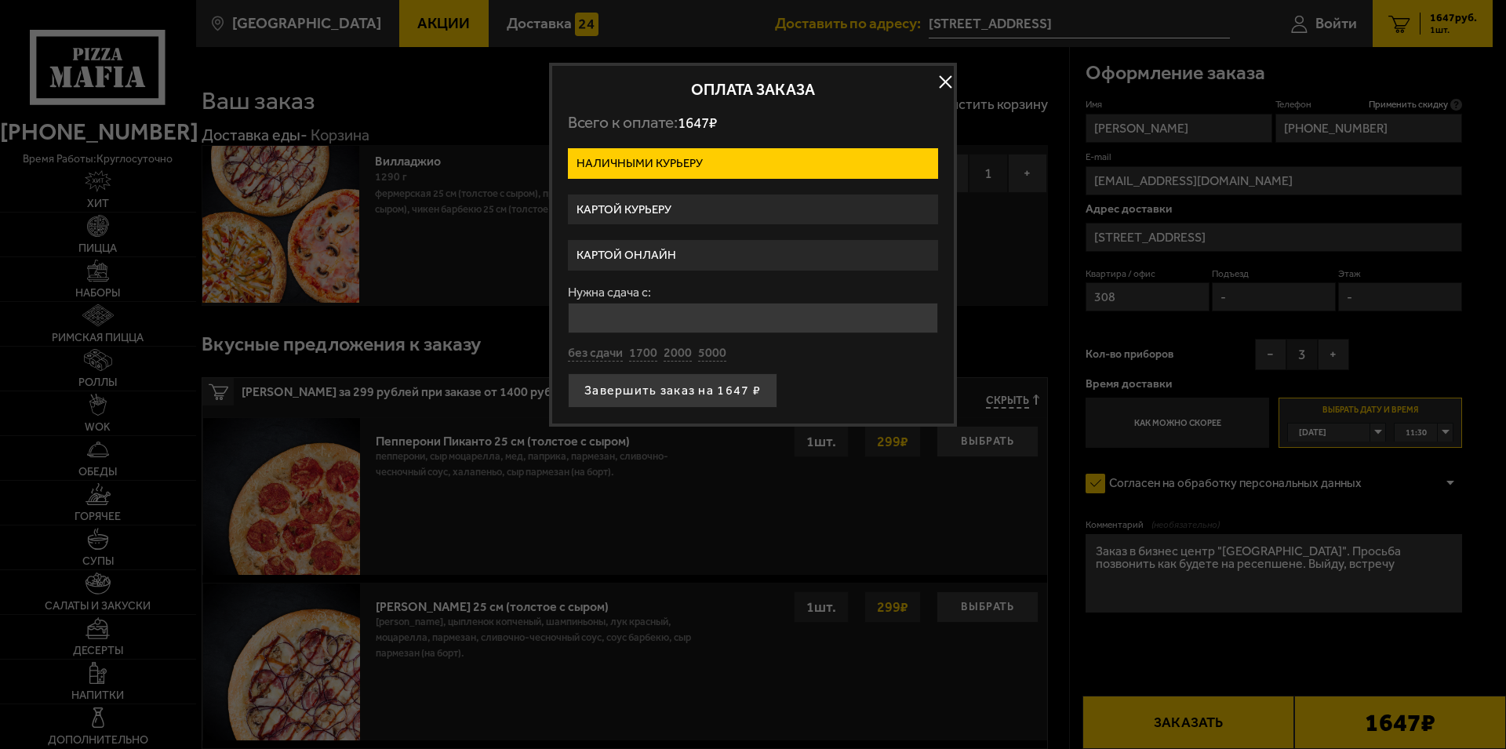
click at [642, 254] on label "Картой онлайн" at bounding box center [753, 255] width 370 height 31
click at [0, 0] on input "Картой онлайн" at bounding box center [0, 0] width 0 height 0
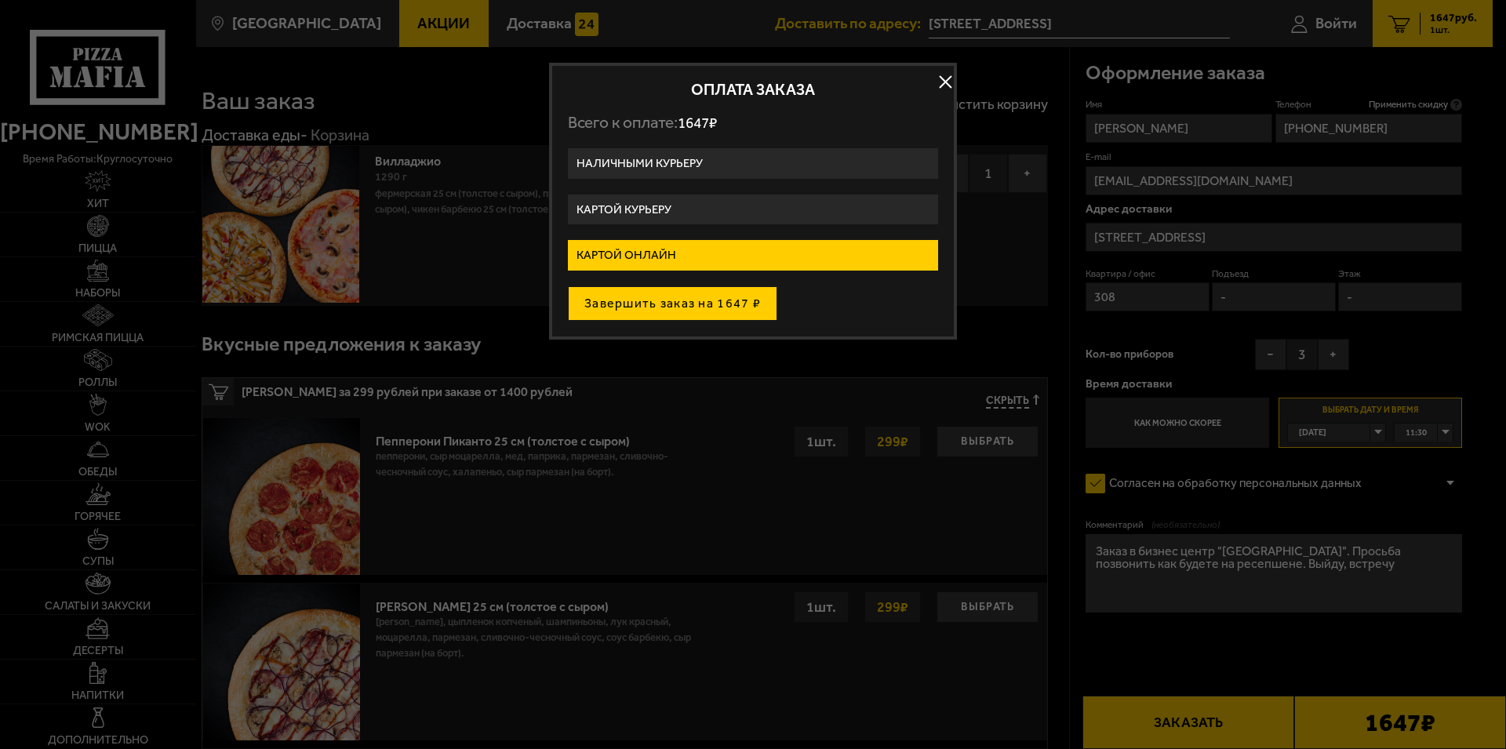
click at [711, 302] on button "Завершить заказ на 1647 ₽" at bounding box center [672, 303] width 209 height 35
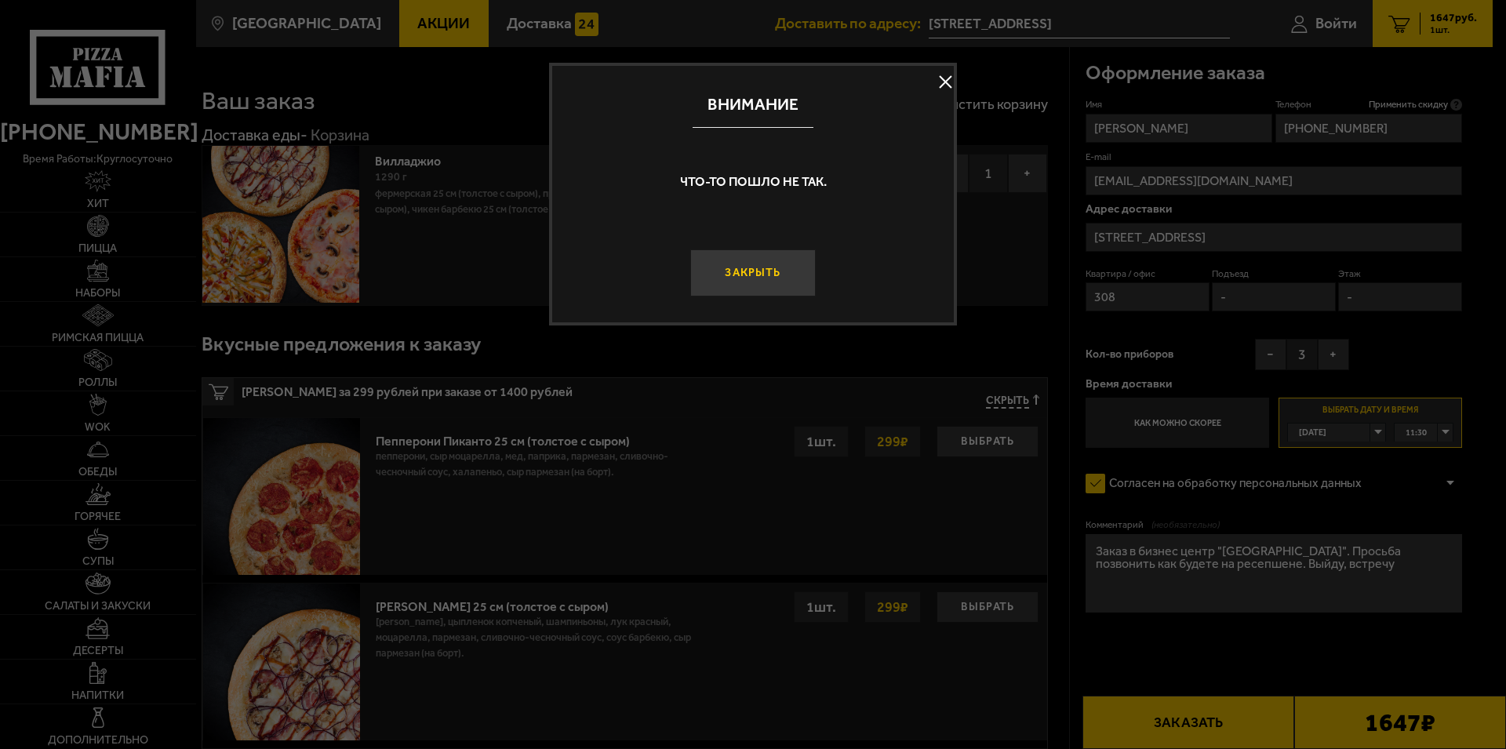
click at [757, 253] on button "Закрыть" at bounding box center [752, 272] width 125 height 47
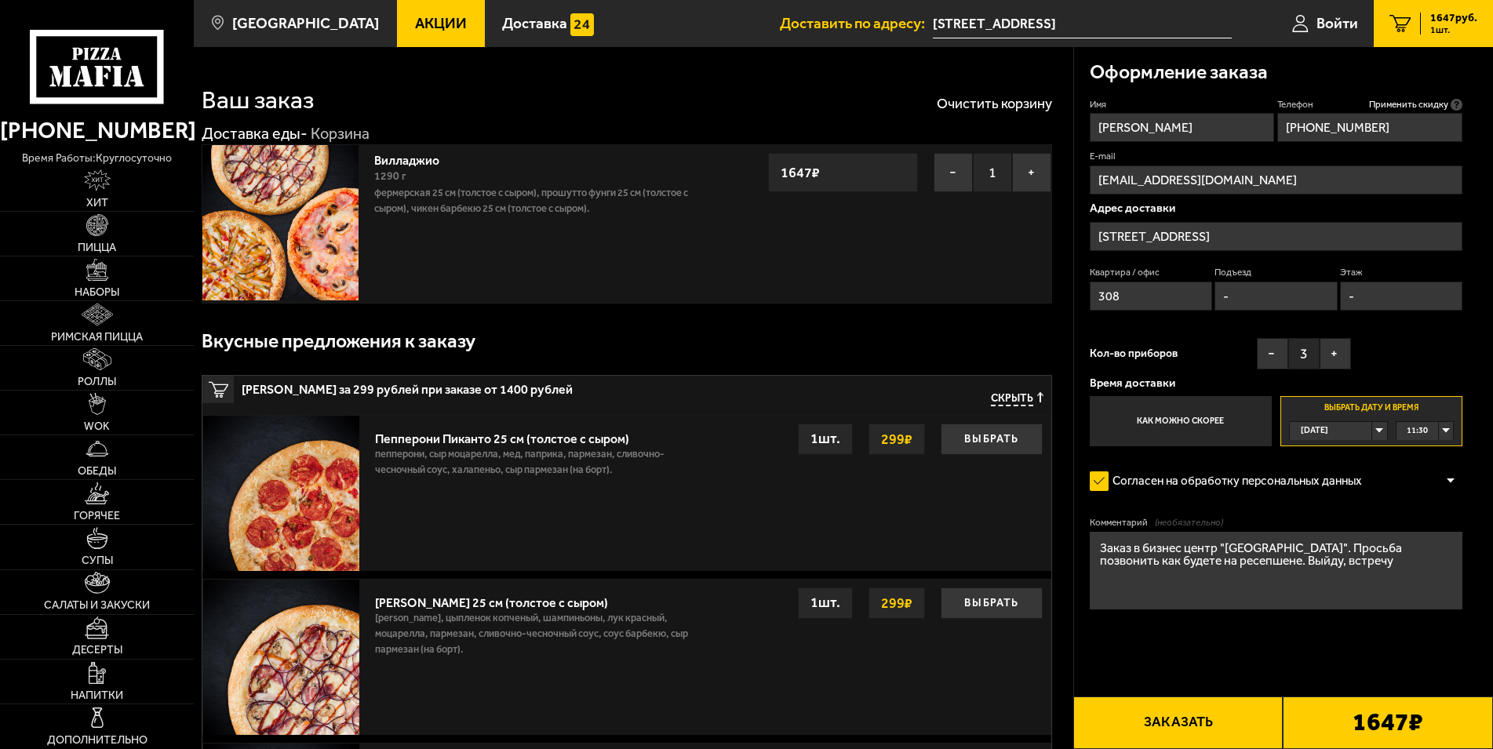
click at [1222, 729] on button "Заказать" at bounding box center [1178, 722] width 210 height 53
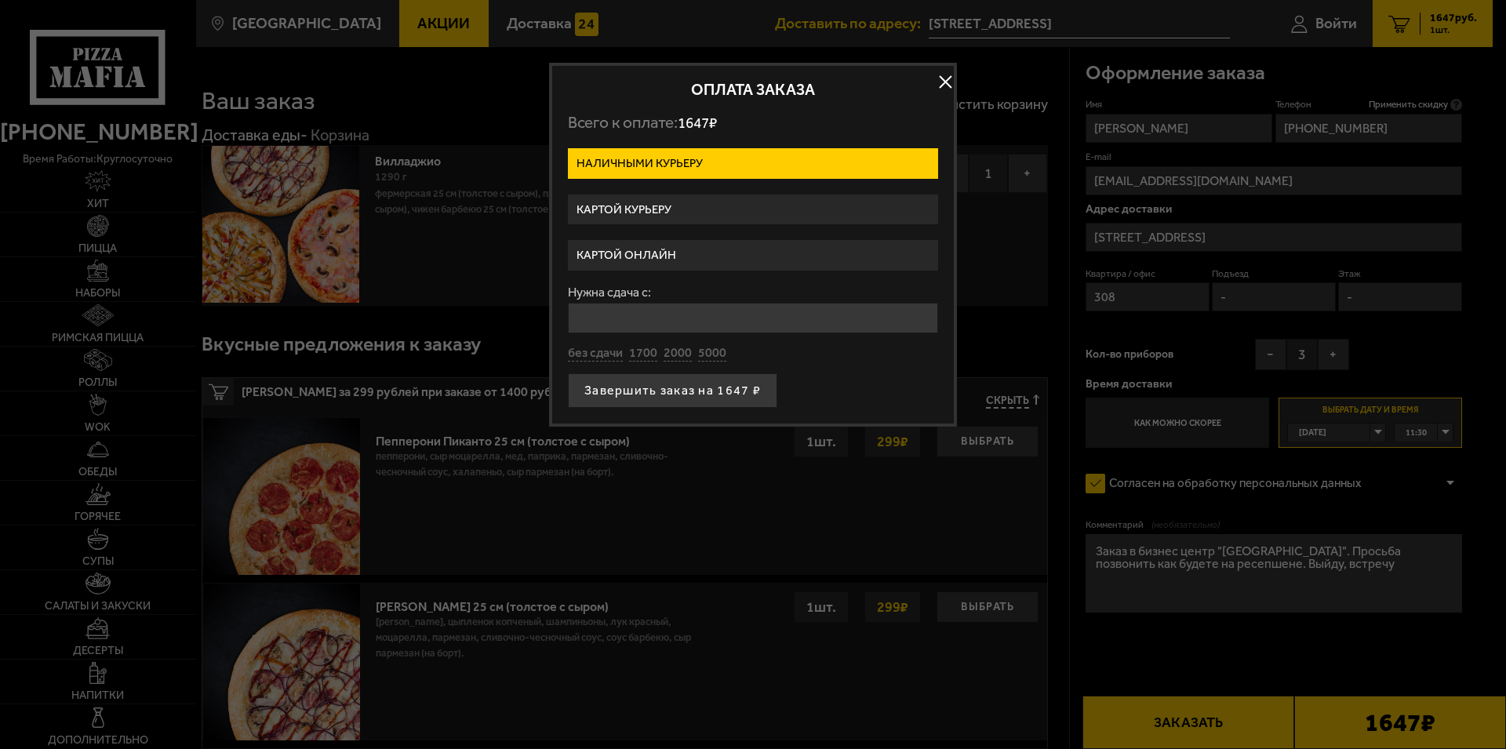
click at [644, 256] on label "Картой онлайн" at bounding box center [753, 255] width 370 height 31
click at [0, 0] on input "Картой онлайн" at bounding box center [0, 0] width 0 height 0
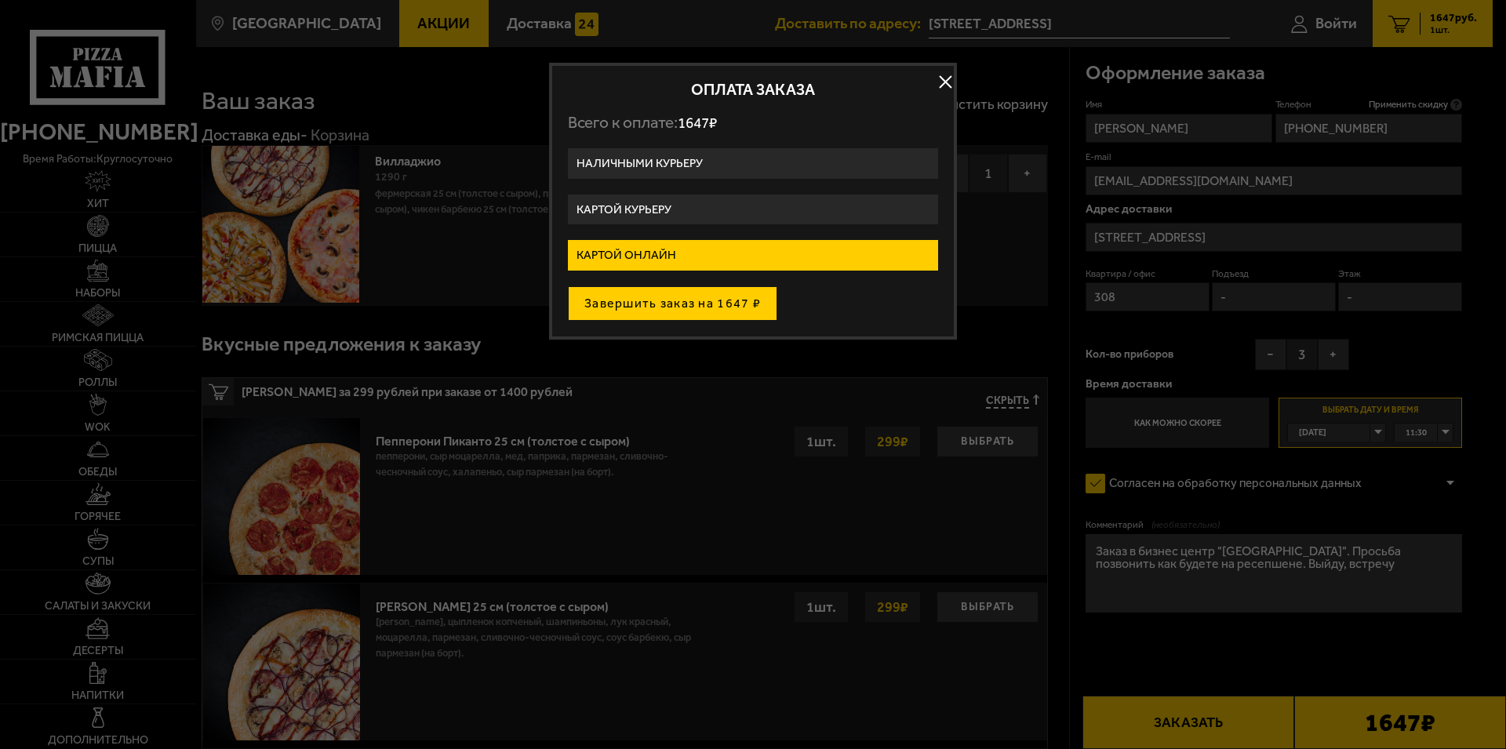
click at [660, 298] on button "Завершить заказ на 1647 ₽" at bounding box center [672, 303] width 209 height 35
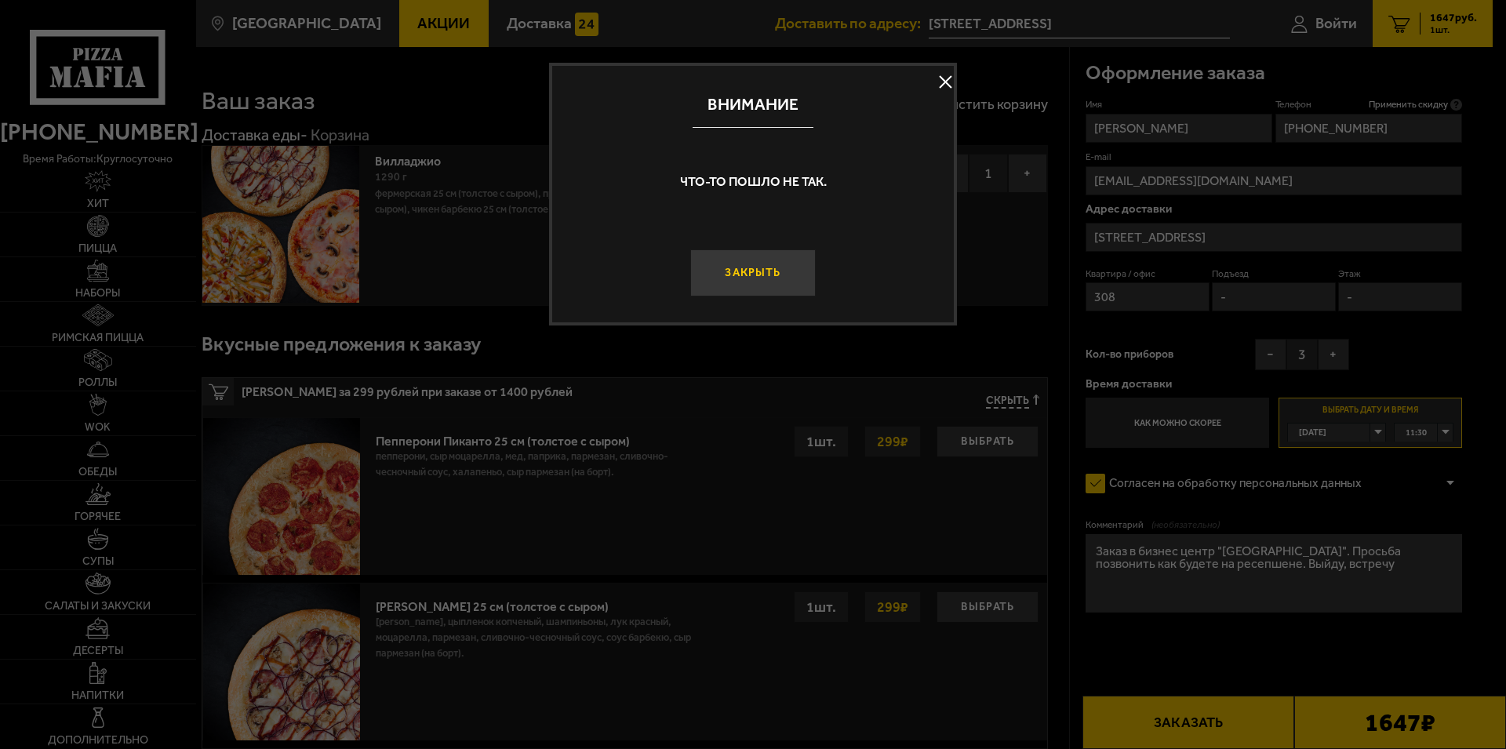
click at [762, 271] on button "Закрыть" at bounding box center [752, 272] width 125 height 47
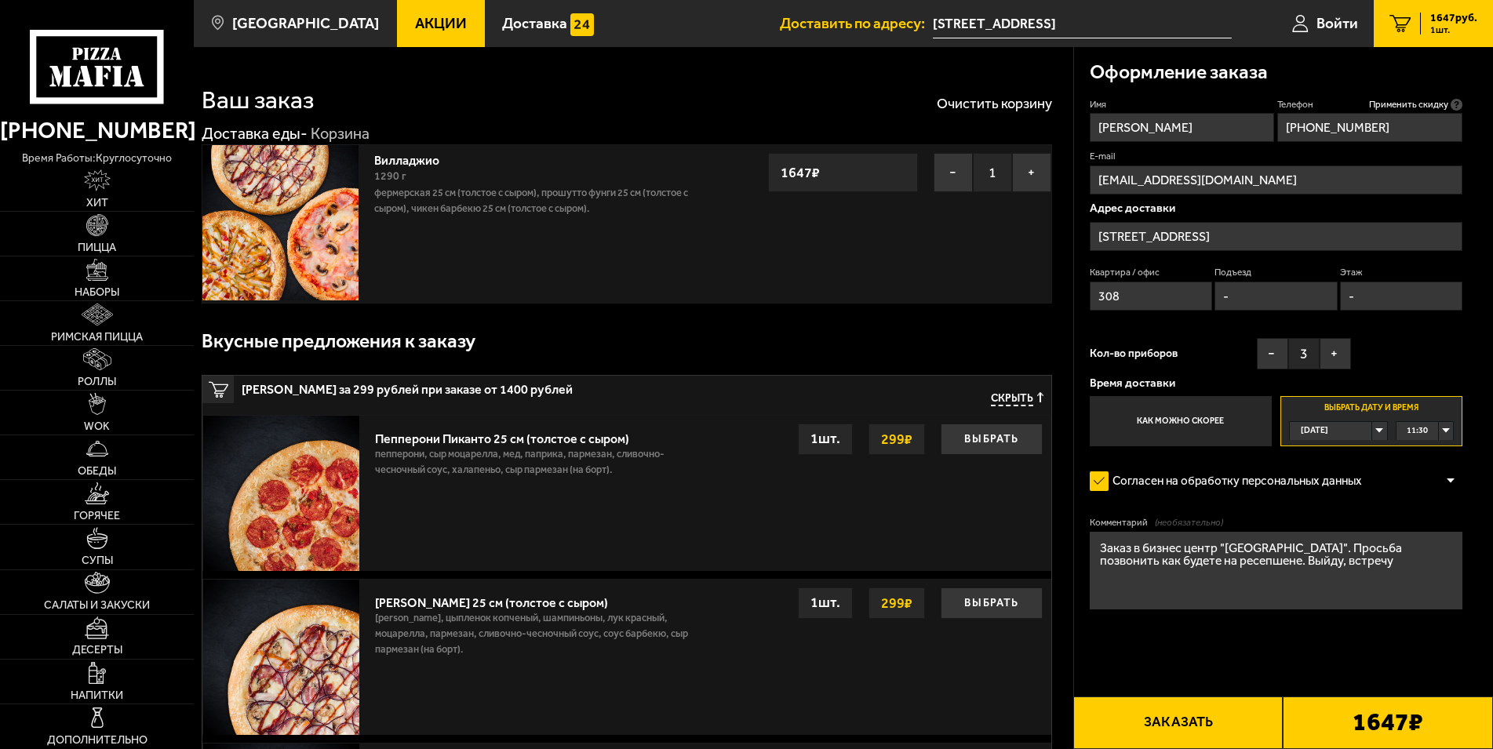
drag, startPoint x: 1318, startPoint y: 571, endPoint x: 1001, endPoint y: 544, distance: 318.0
click at [1089, 544] on textarea "Заказ в бизнес центр "[GEOGRAPHIC_DATA]". Просьба позвонить как будете на ресеп…" at bounding box center [1275, 571] width 373 height 78
